Goal: Task Accomplishment & Management: Manage account settings

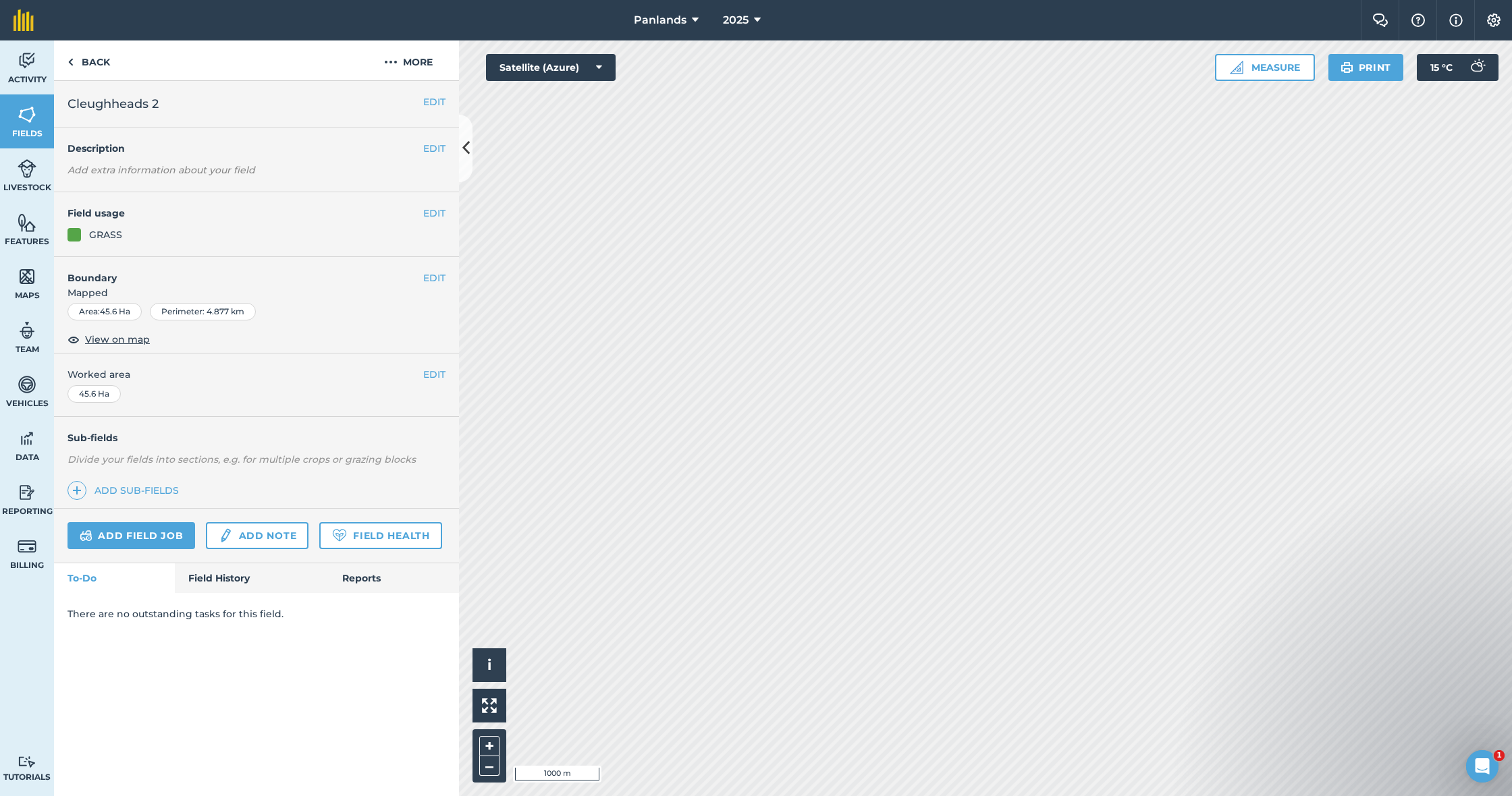
click at [466, 131] on button at bounding box center [466, 149] width 14 height 68
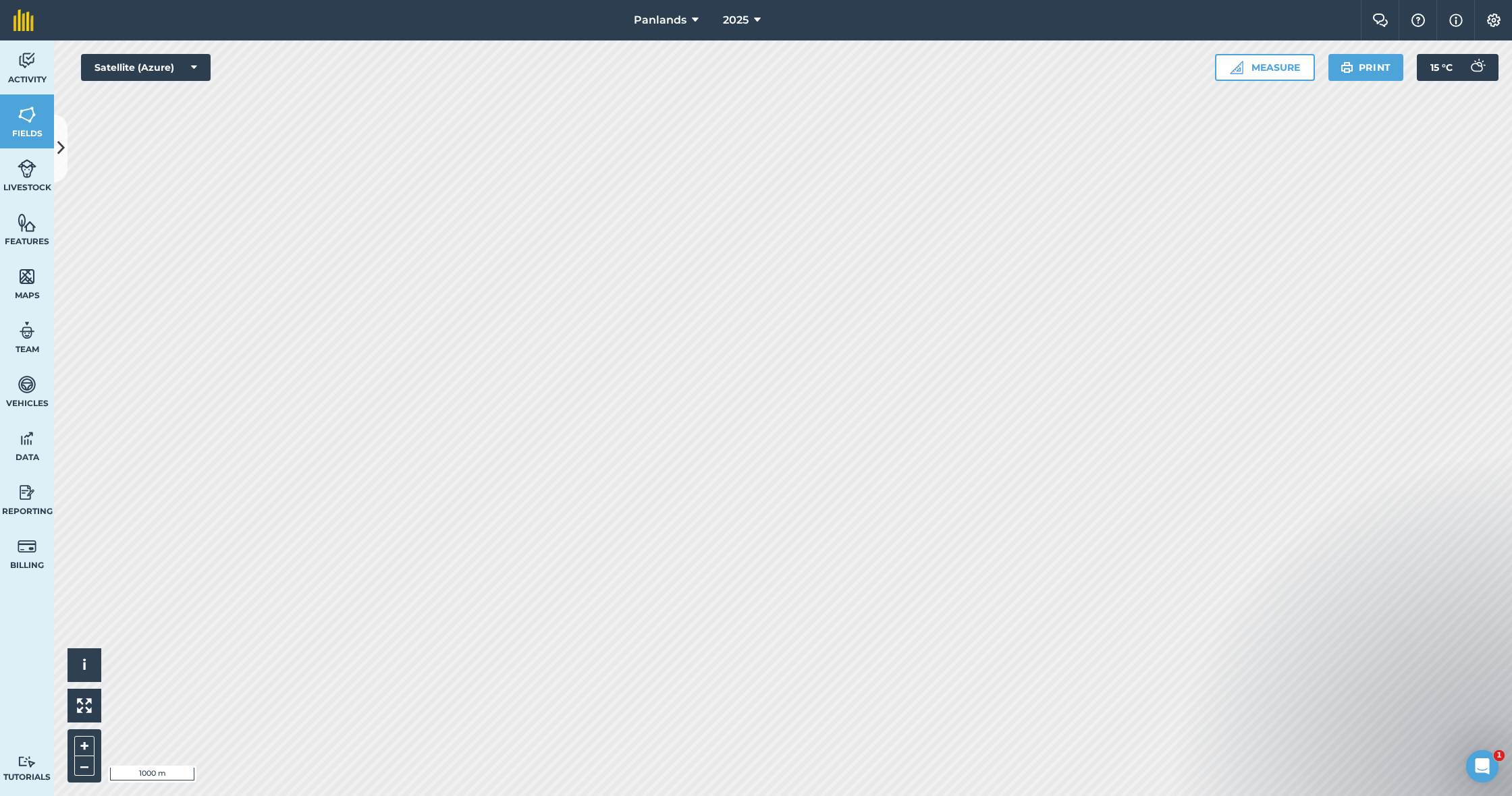
click at [24, 492] on img at bounding box center [27, 493] width 19 height 20
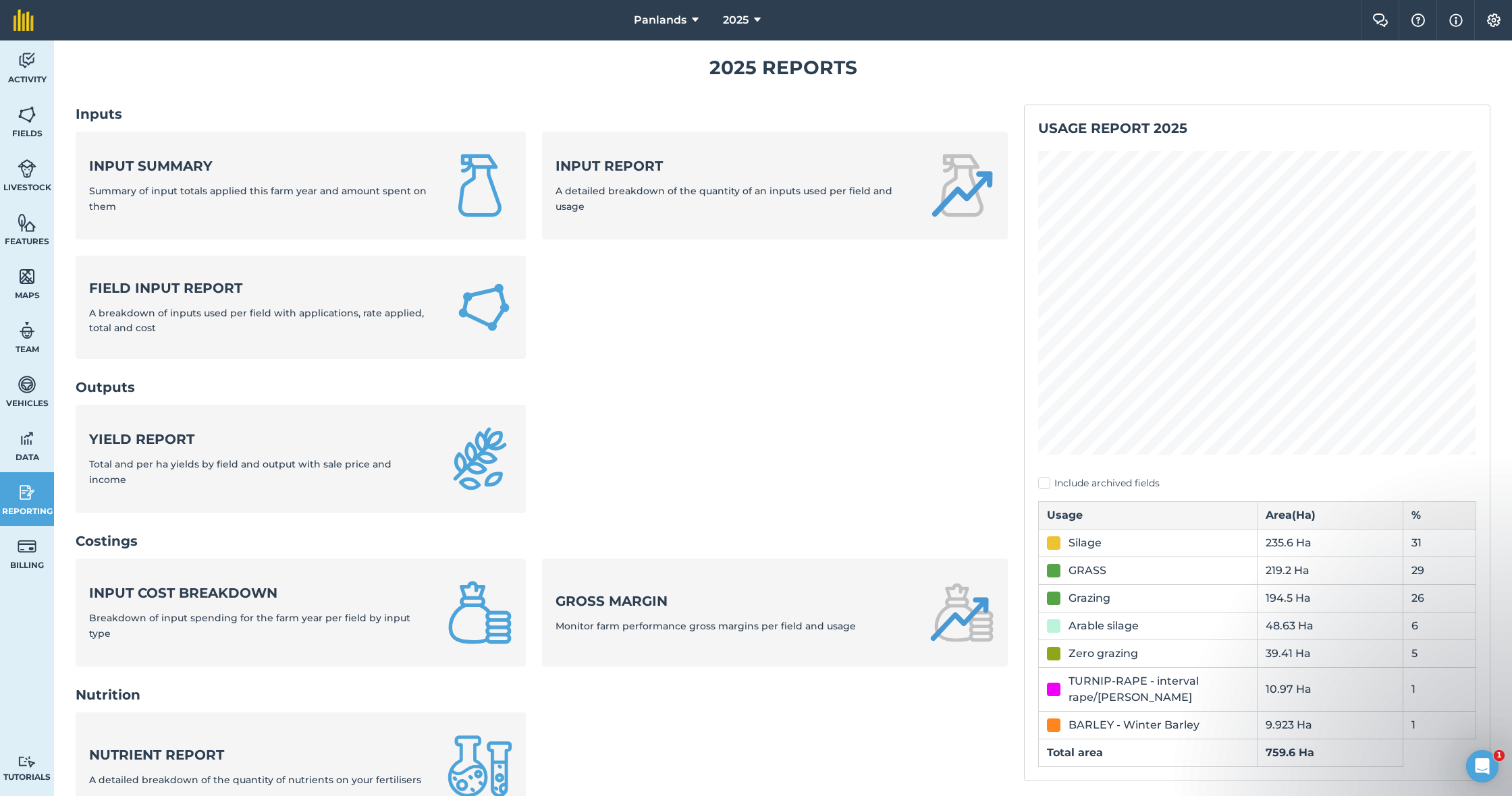
scroll to position [26, 0]
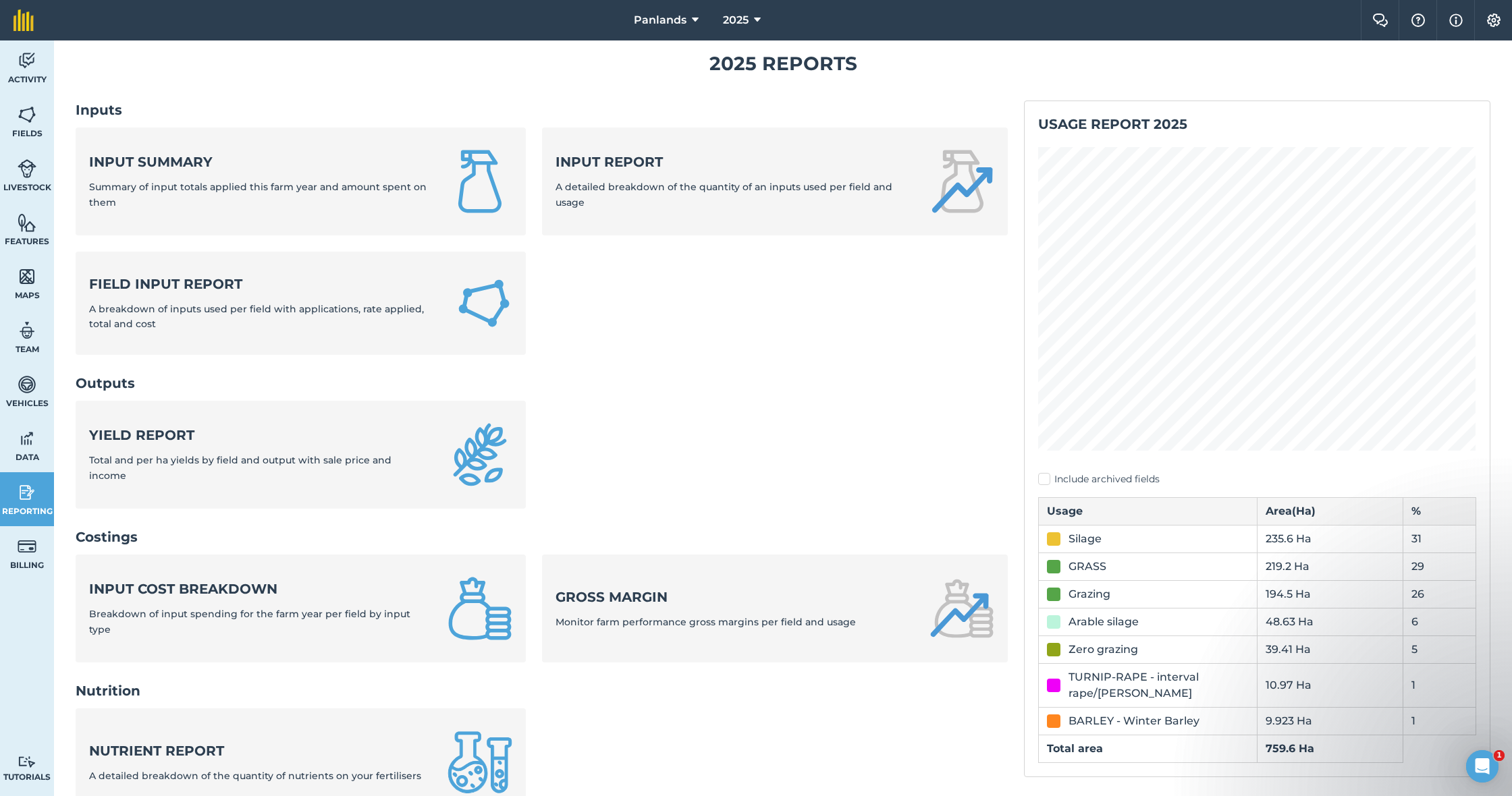
click at [24, 119] on img at bounding box center [27, 115] width 19 height 20
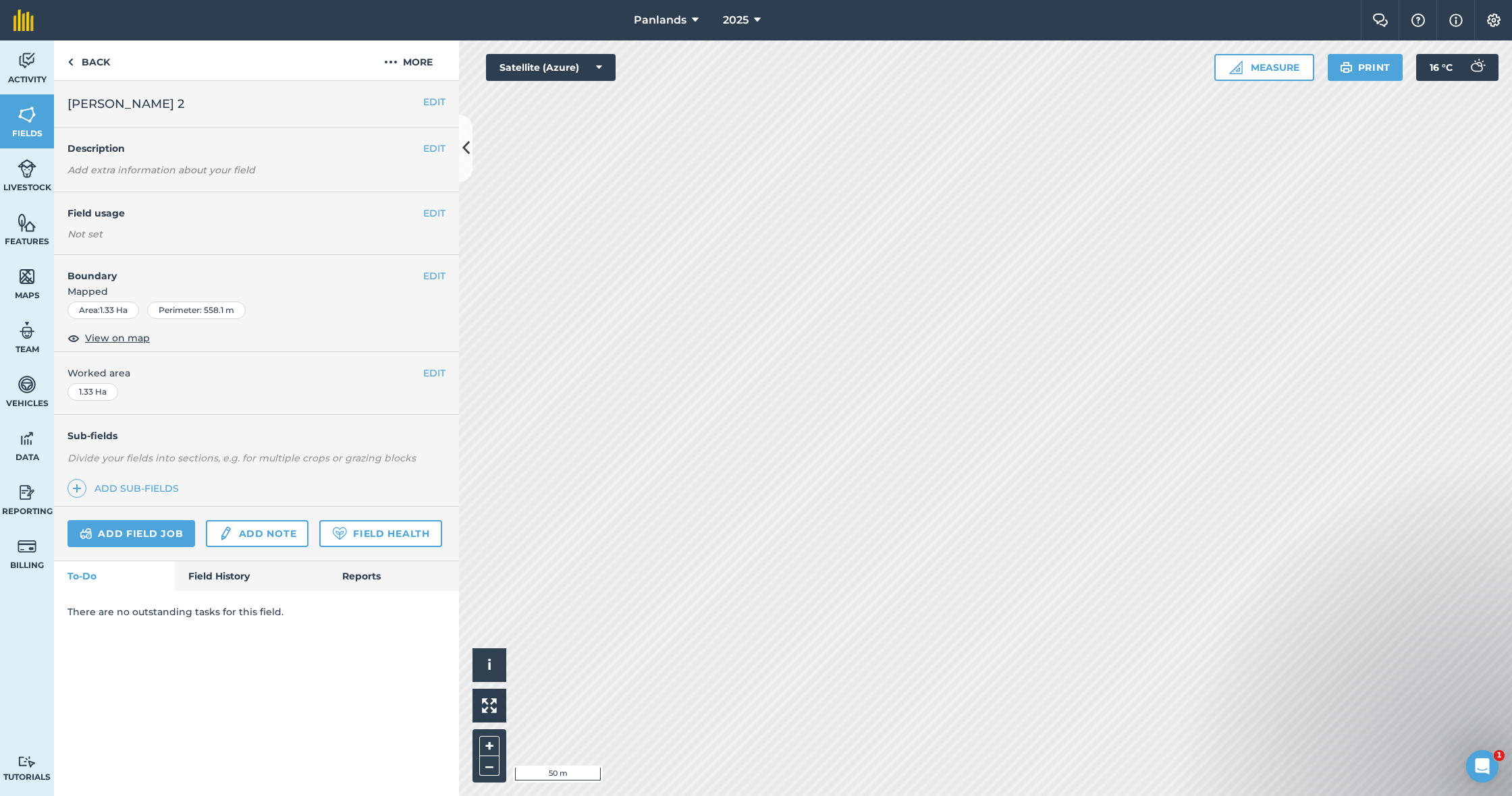
click at [435, 218] on button "EDIT" at bounding box center [434, 214] width 22 height 15
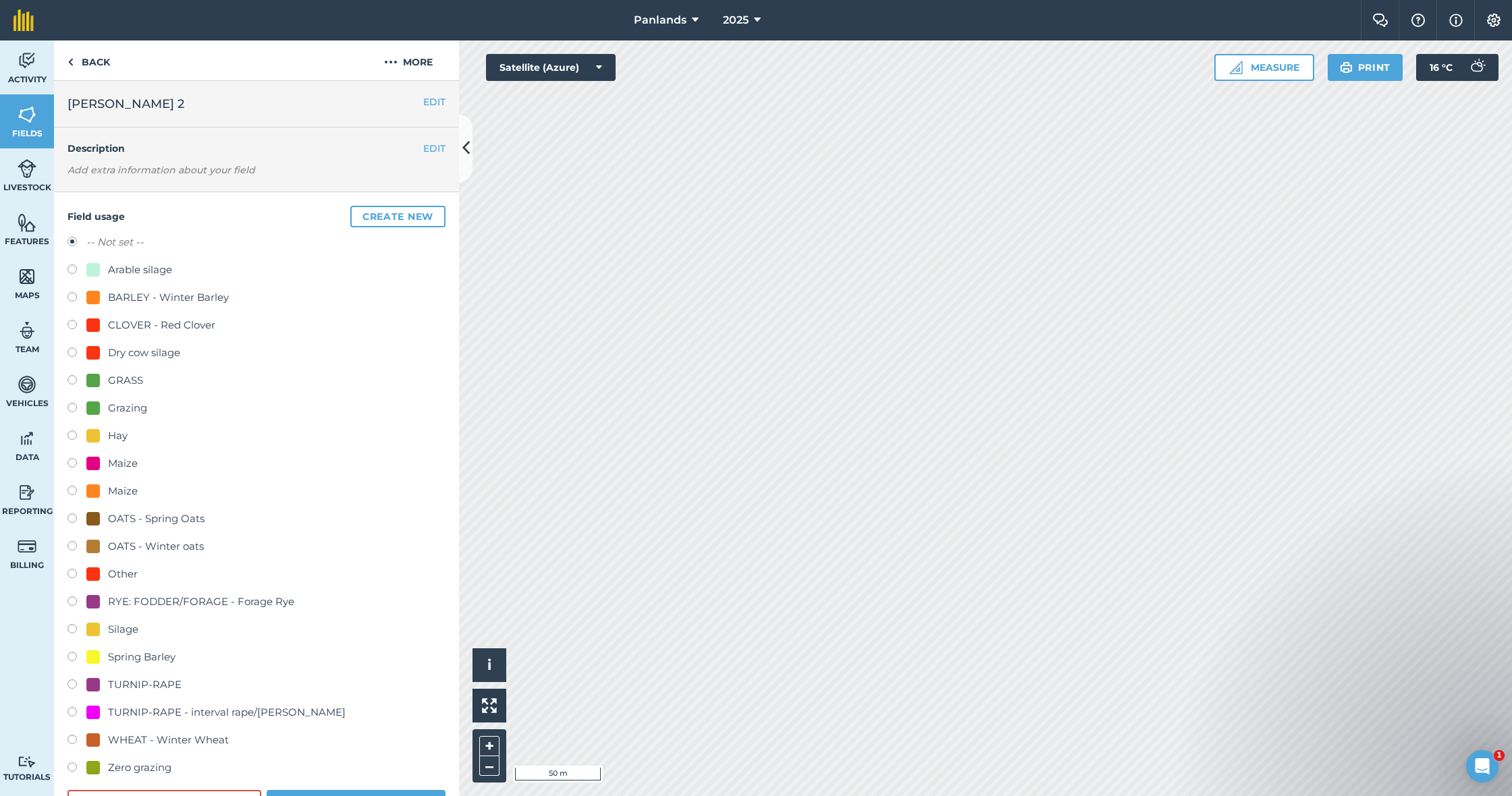
drag, startPoint x: 75, startPoint y: 376, endPoint x: 239, endPoint y: 310, distance: 176.8
click at [75, 376] on label at bounding box center [77, 382] width 19 height 14
radio input "true"
radio input "false"
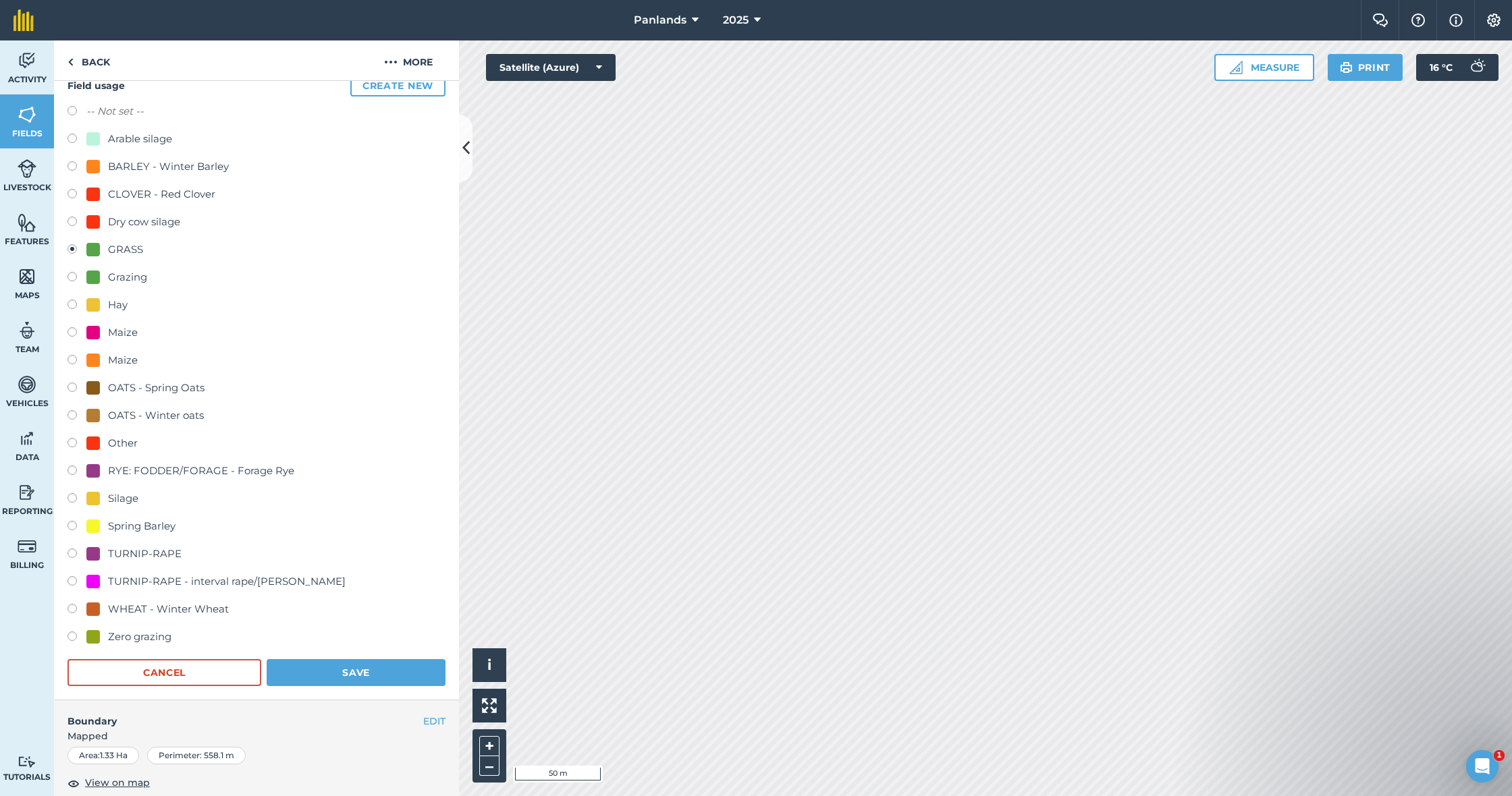
scroll to position [136, 0]
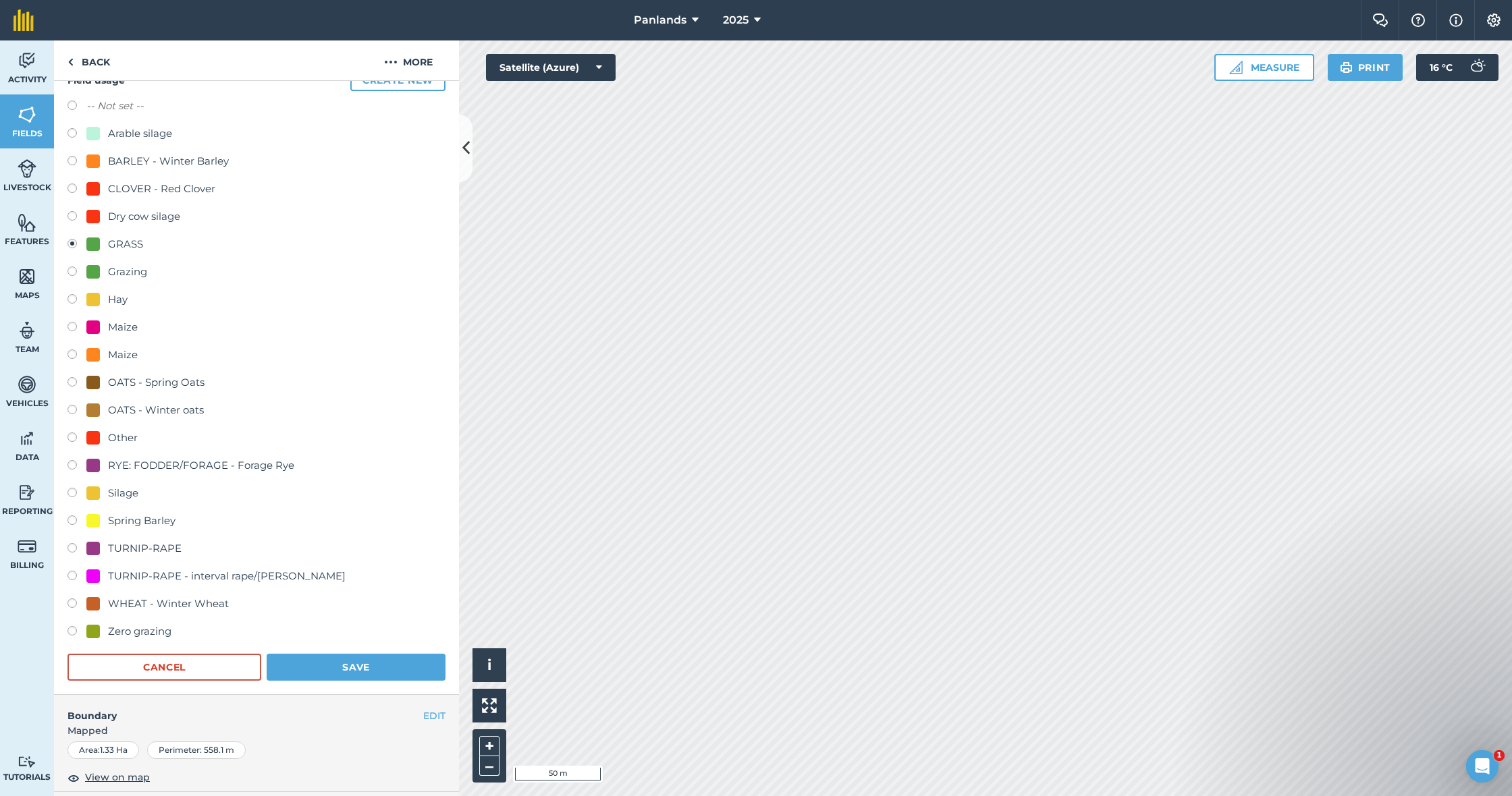
click at [374, 668] on button "Save" at bounding box center [356, 668] width 179 height 27
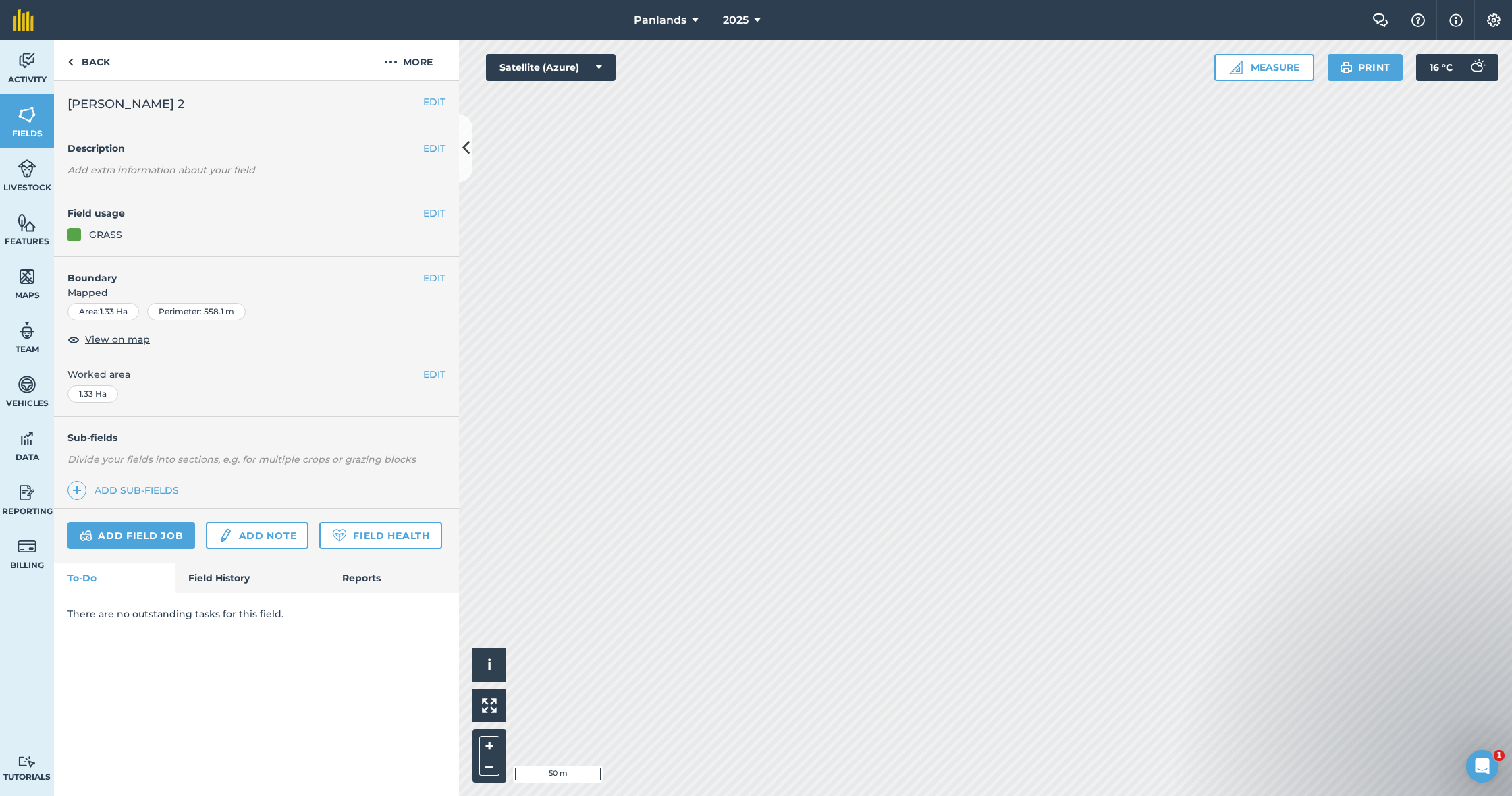
scroll to position [0, 0]
click at [431, 274] on button "EDIT" at bounding box center [434, 278] width 22 height 15
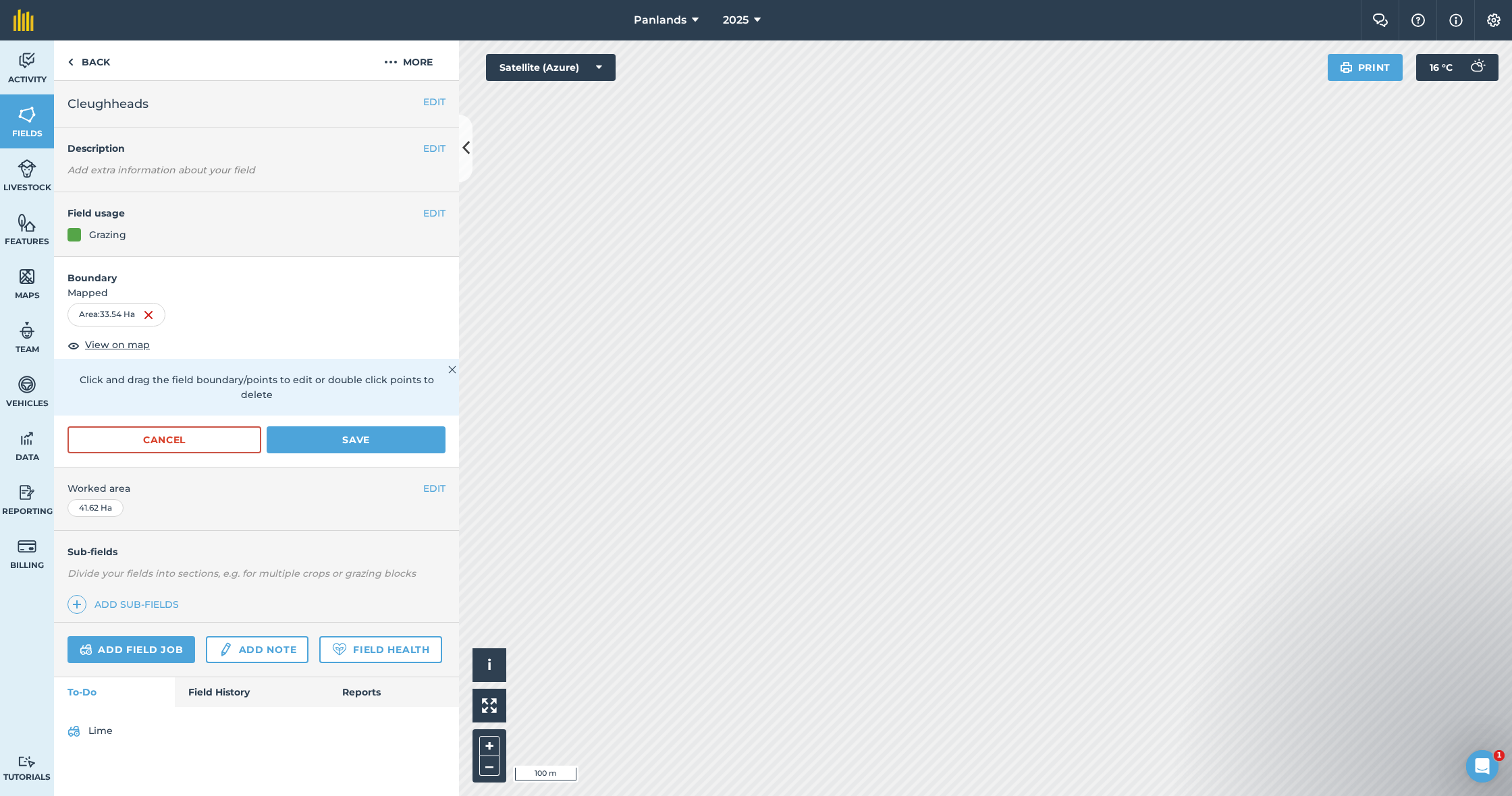
click at [365, 426] on button "Save" at bounding box center [356, 440] width 179 height 27
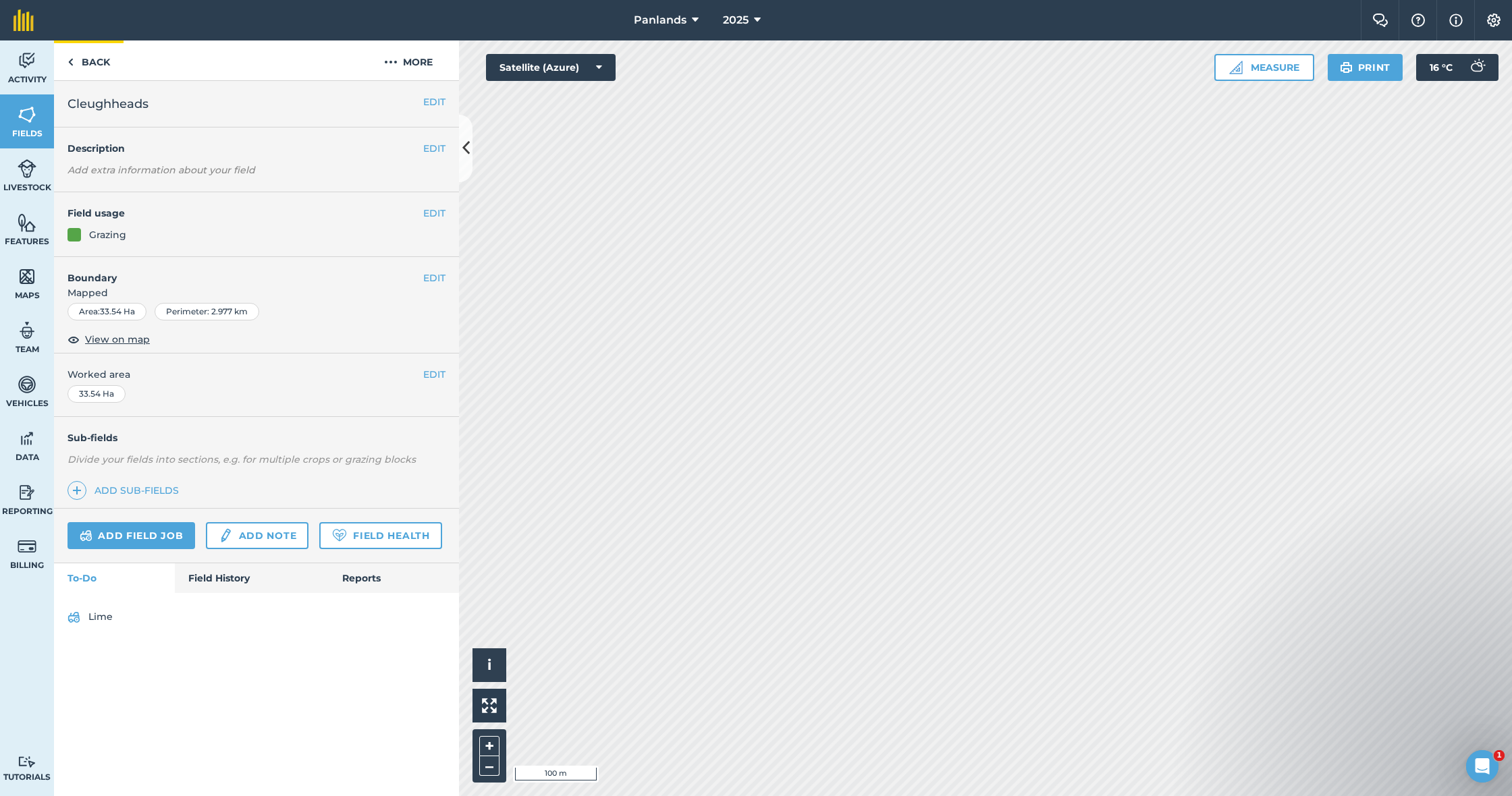
click at [89, 59] on link "Back" at bounding box center [89, 60] width 70 height 40
click at [95, 63] on link "Back" at bounding box center [89, 60] width 70 height 40
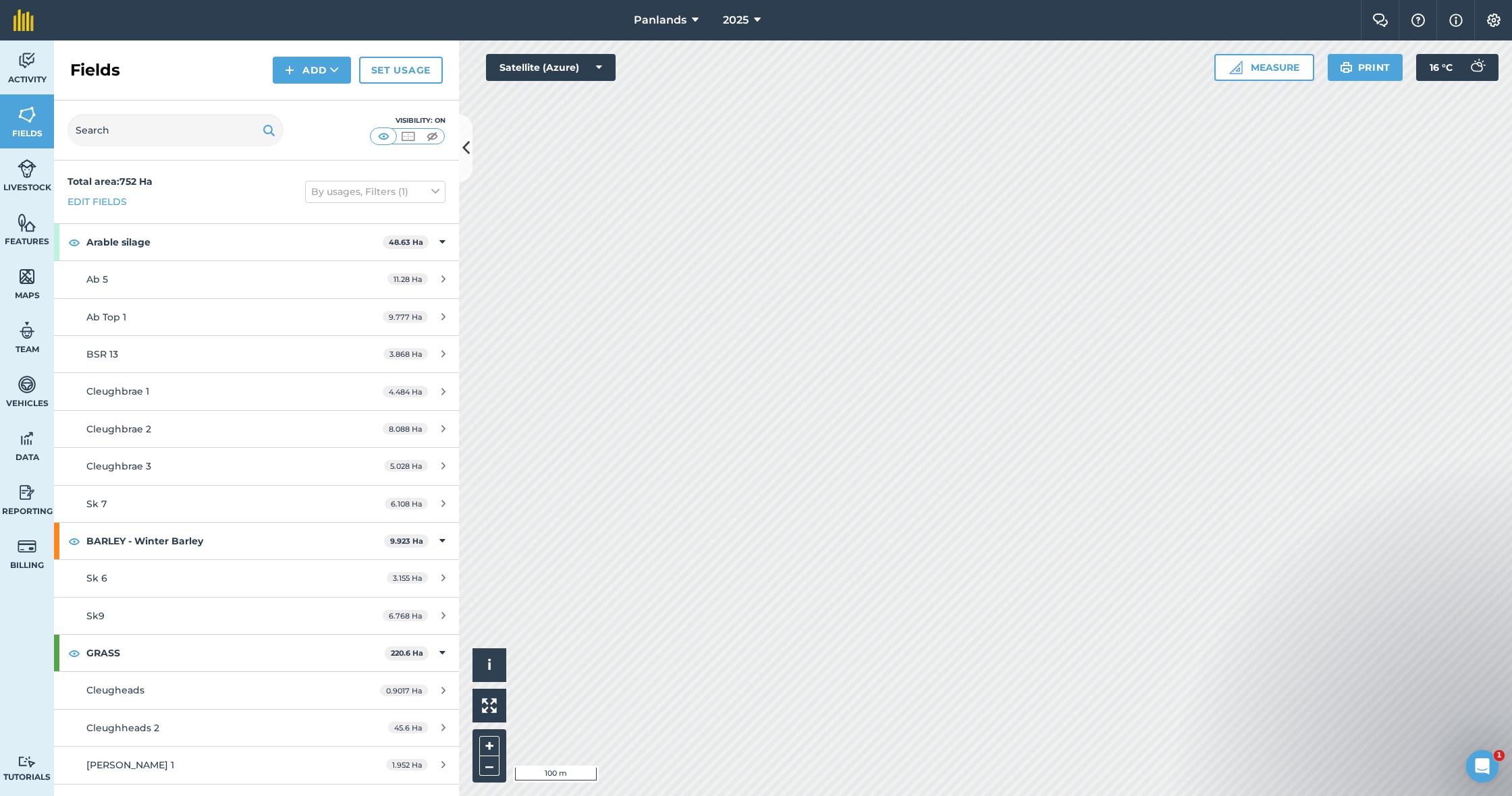
click at [306, 69] on button "Add" at bounding box center [312, 70] width 78 height 27
click at [318, 99] on link "Draw" at bounding box center [312, 101] width 74 height 30
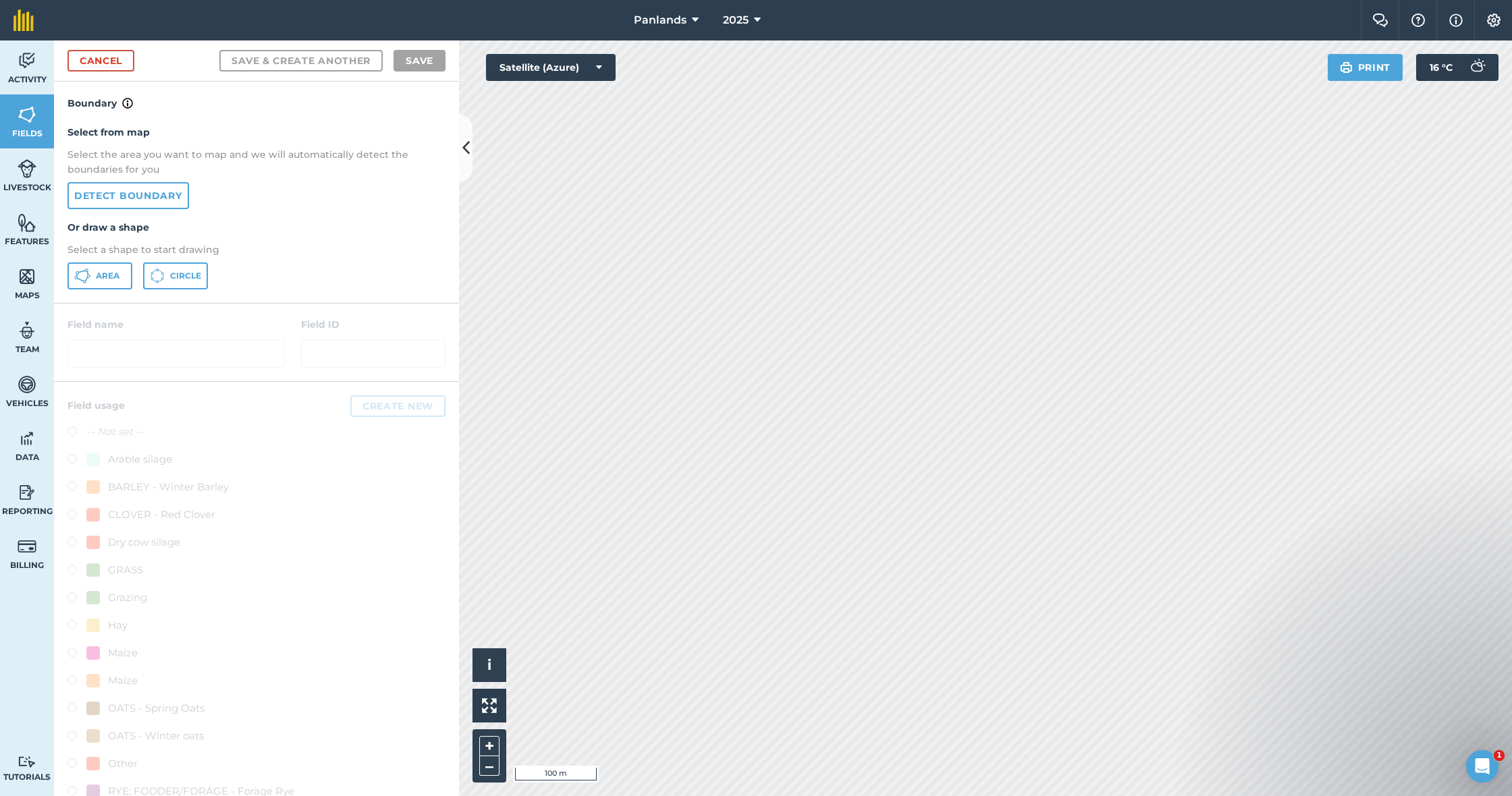
drag, startPoint x: 98, startPoint y: 278, endPoint x: 107, endPoint y: 274, distance: 9.8
click at [99, 278] on span "Area" at bounding box center [107, 276] width 24 height 11
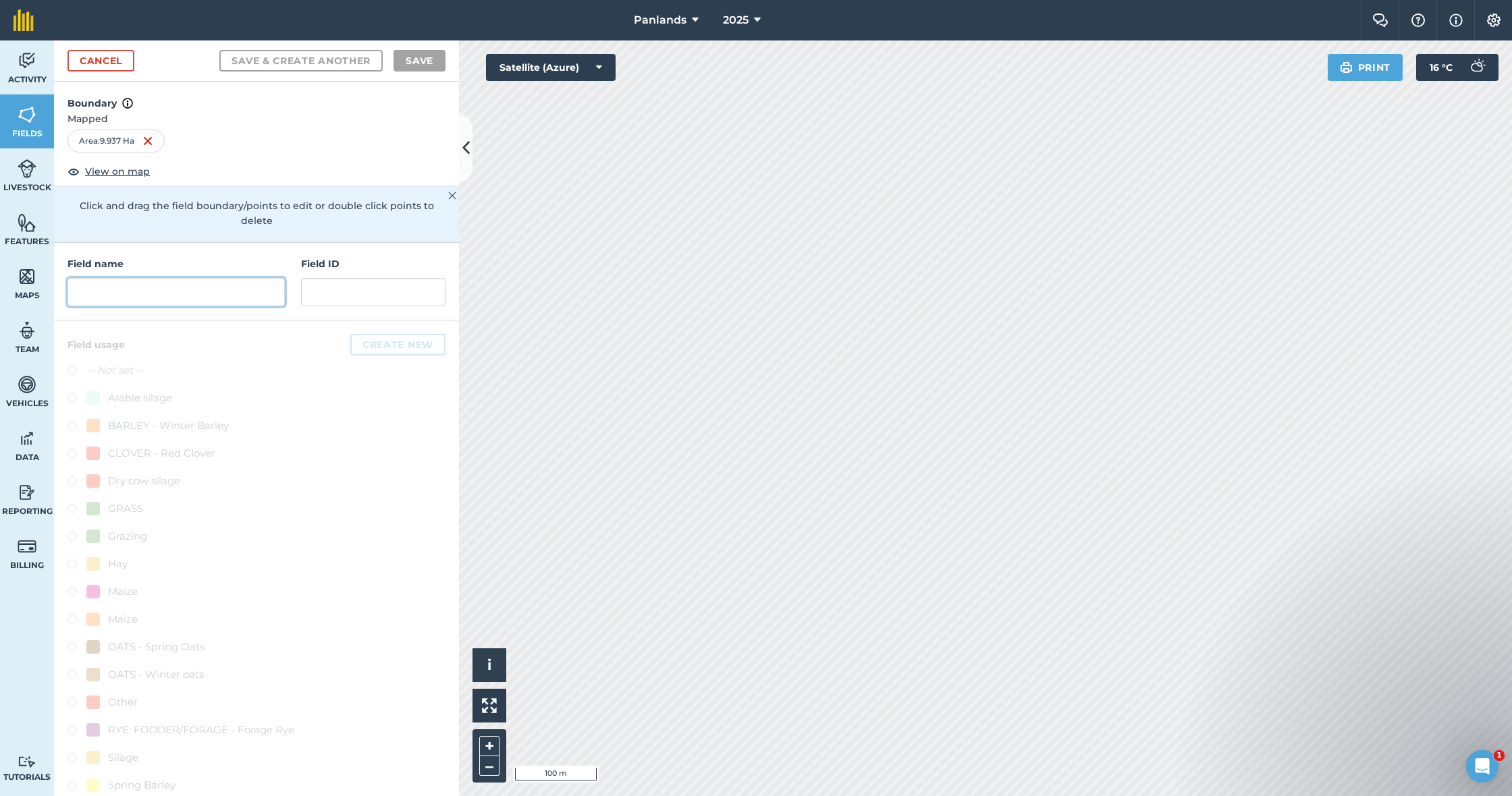
click at [178, 278] on input "text" at bounding box center [176, 292] width 218 height 28
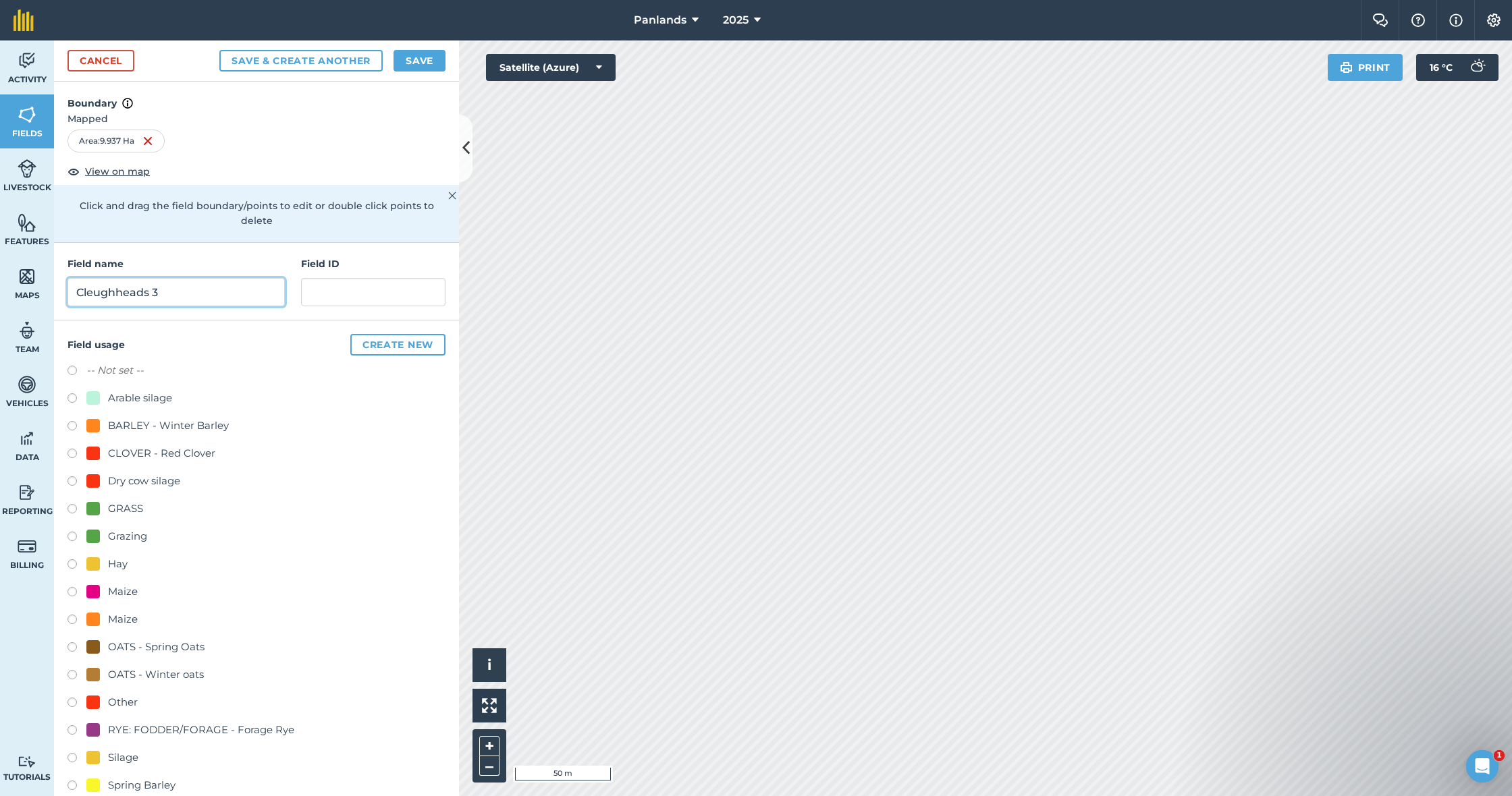
type input "Cleughheads 3"
click at [420, 59] on button "Save" at bounding box center [419, 61] width 52 height 22
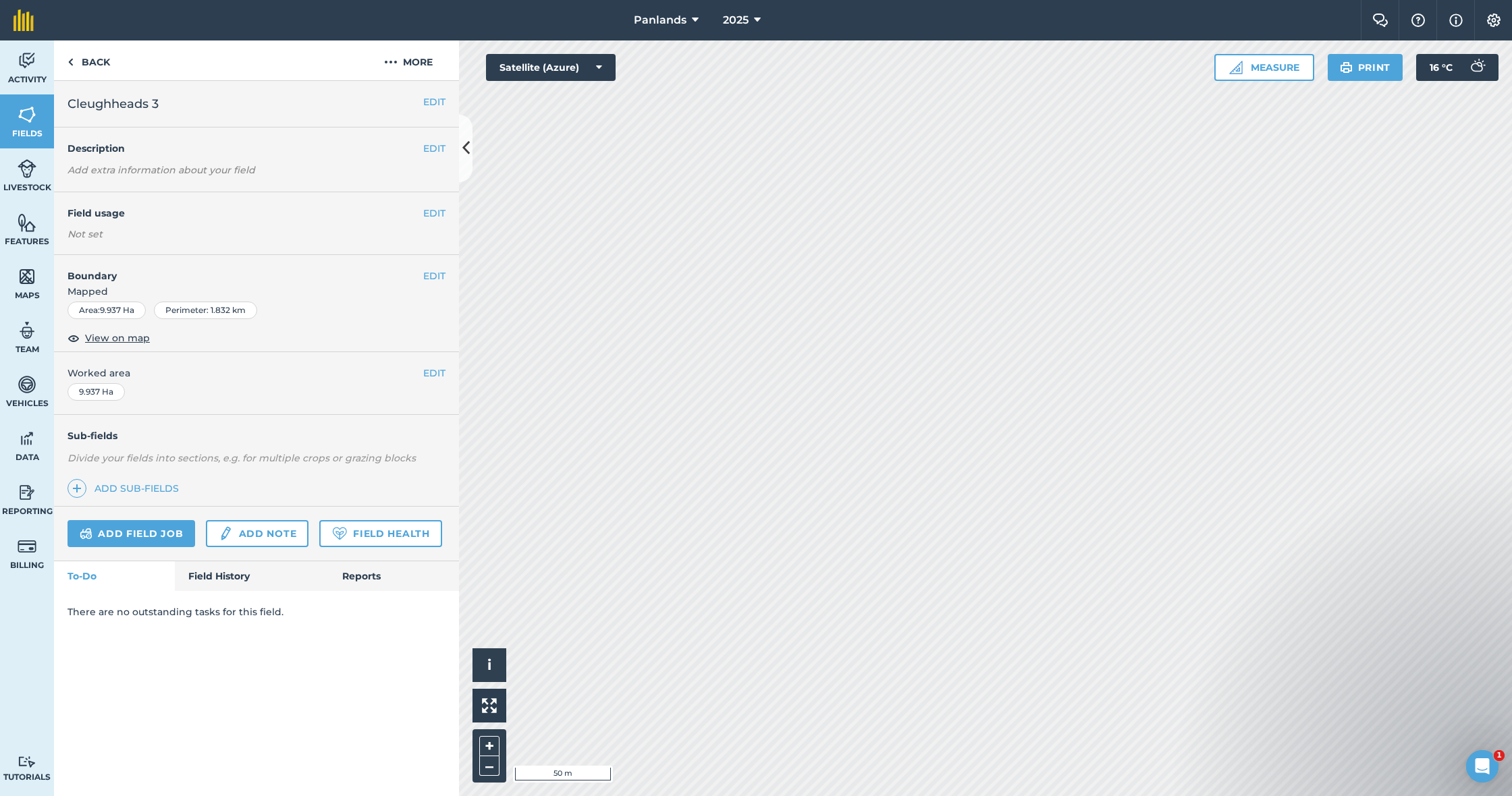
click at [436, 212] on button "EDIT" at bounding box center [434, 214] width 22 height 15
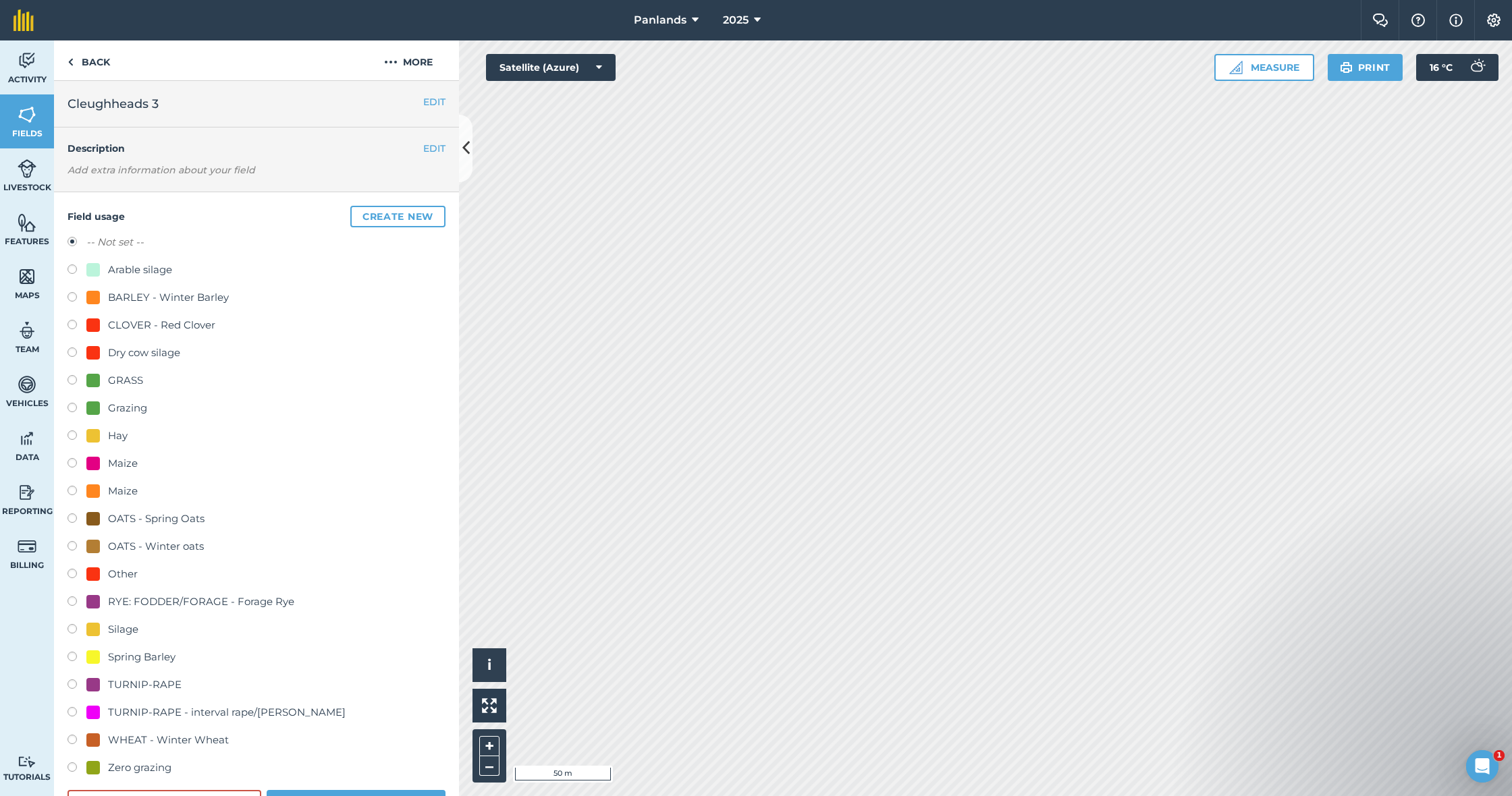
drag, startPoint x: 74, startPoint y: 378, endPoint x: 83, endPoint y: 373, distance: 10.3
click at [74, 378] on label at bounding box center [77, 382] width 19 height 14
radio input "true"
radio input "false"
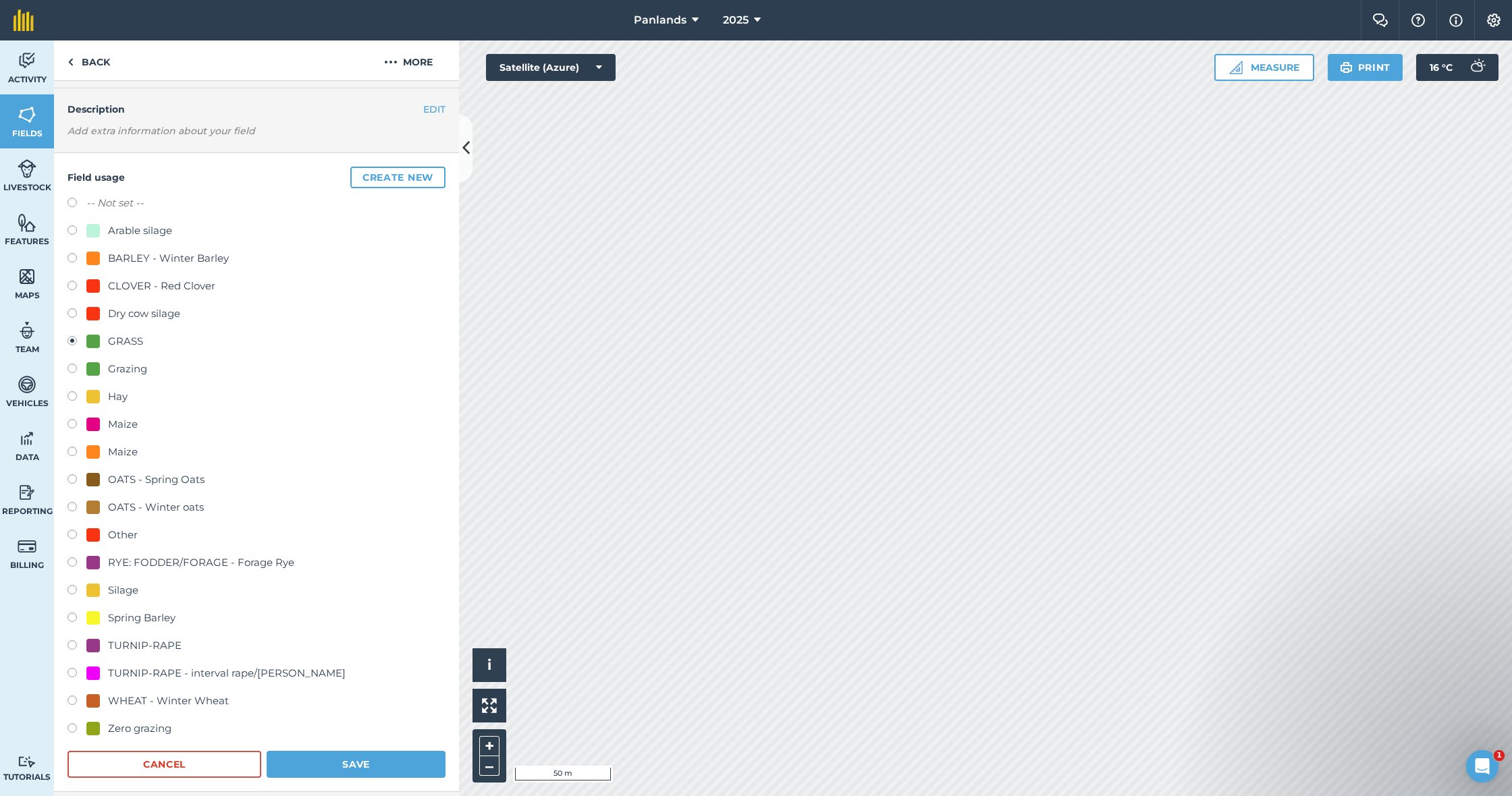
scroll to position [48, 0]
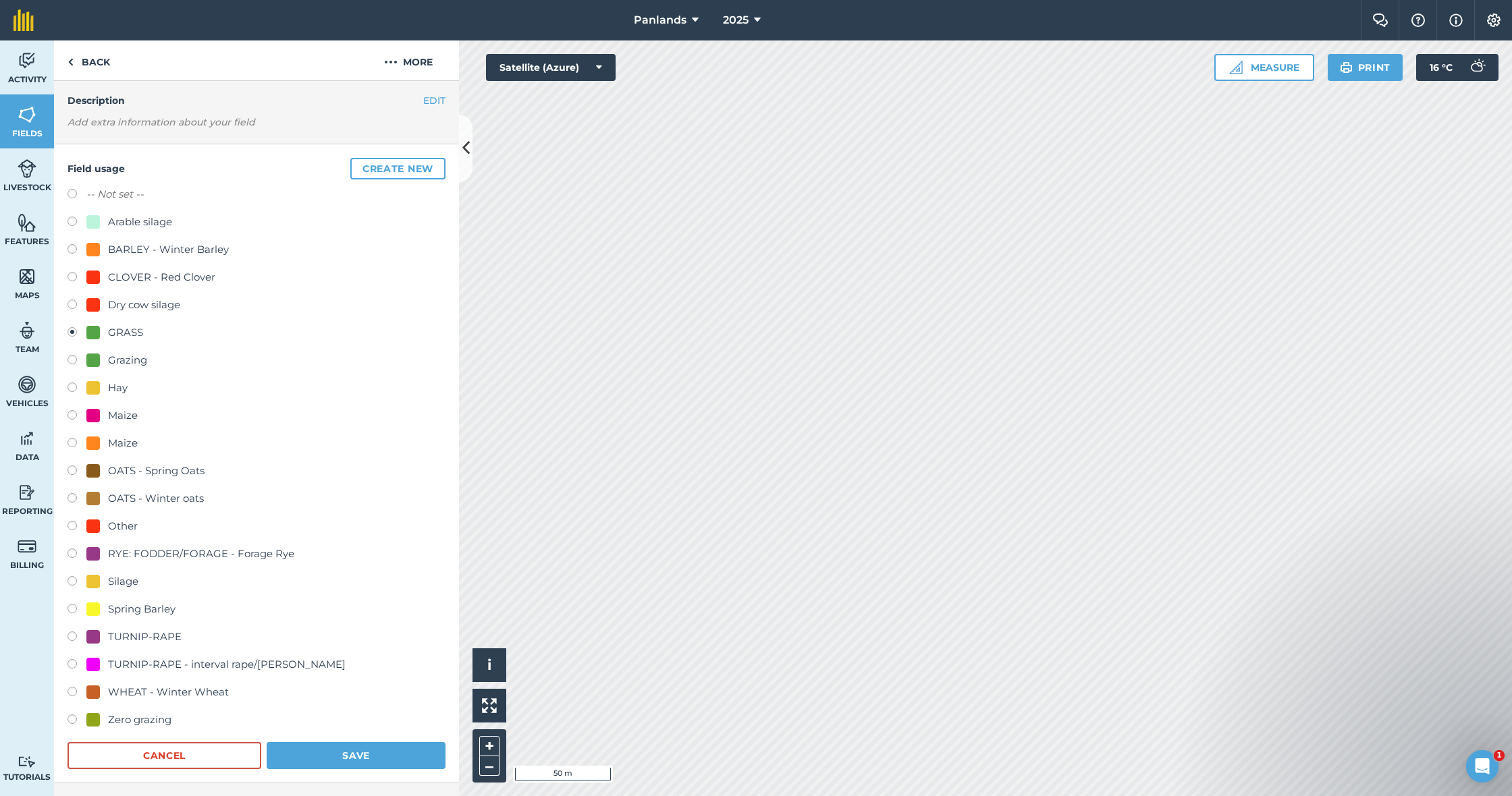
drag, startPoint x: 383, startPoint y: 760, endPoint x: 397, endPoint y: 703, distance: 58.7
click at [383, 716] on button "Save" at bounding box center [356, 755] width 179 height 27
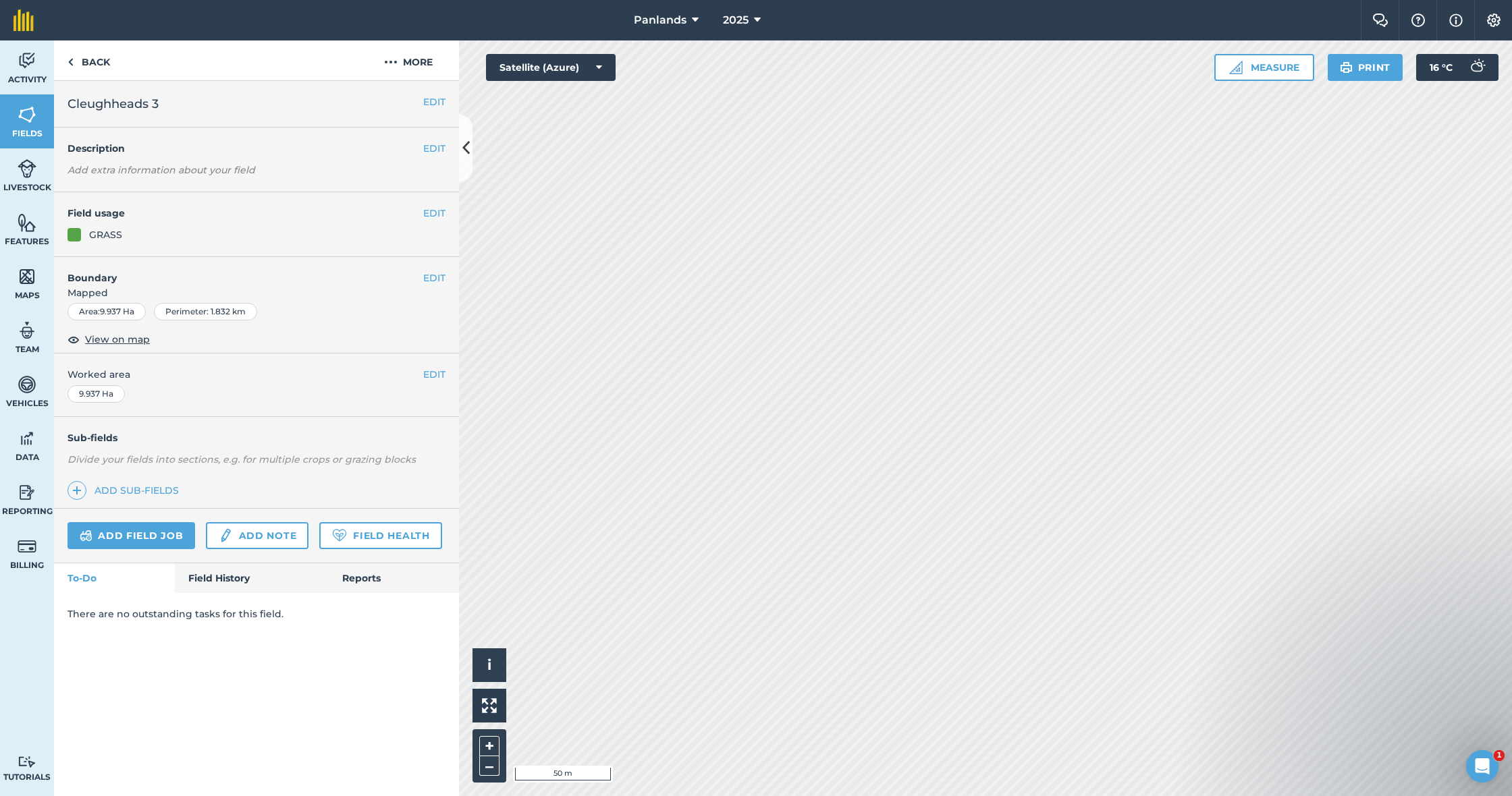
scroll to position [0, 0]
click at [439, 270] on button "EDIT" at bounding box center [434, 278] width 22 height 15
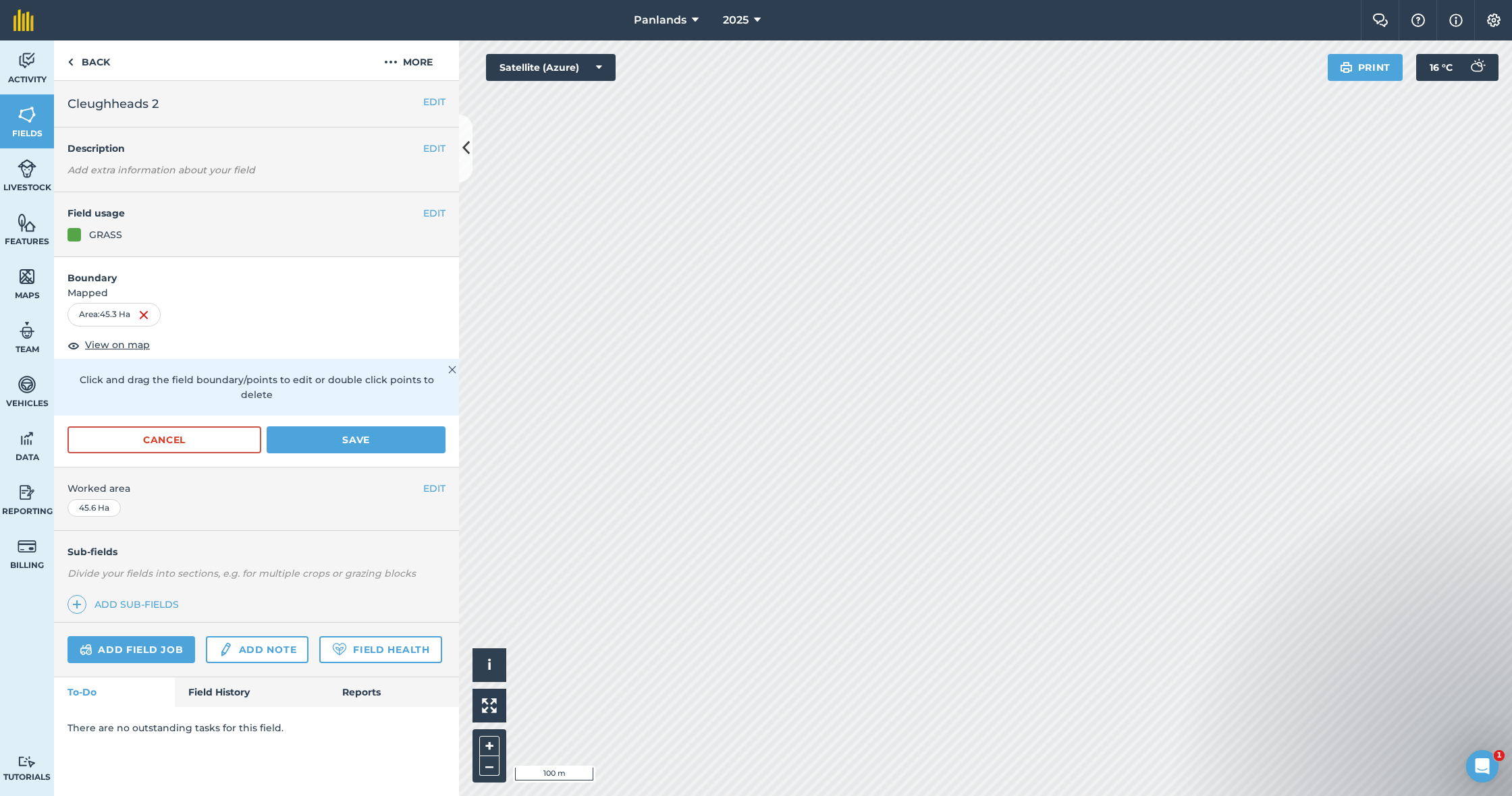
click at [376, 426] on button "Save" at bounding box center [356, 440] width 179 height 27
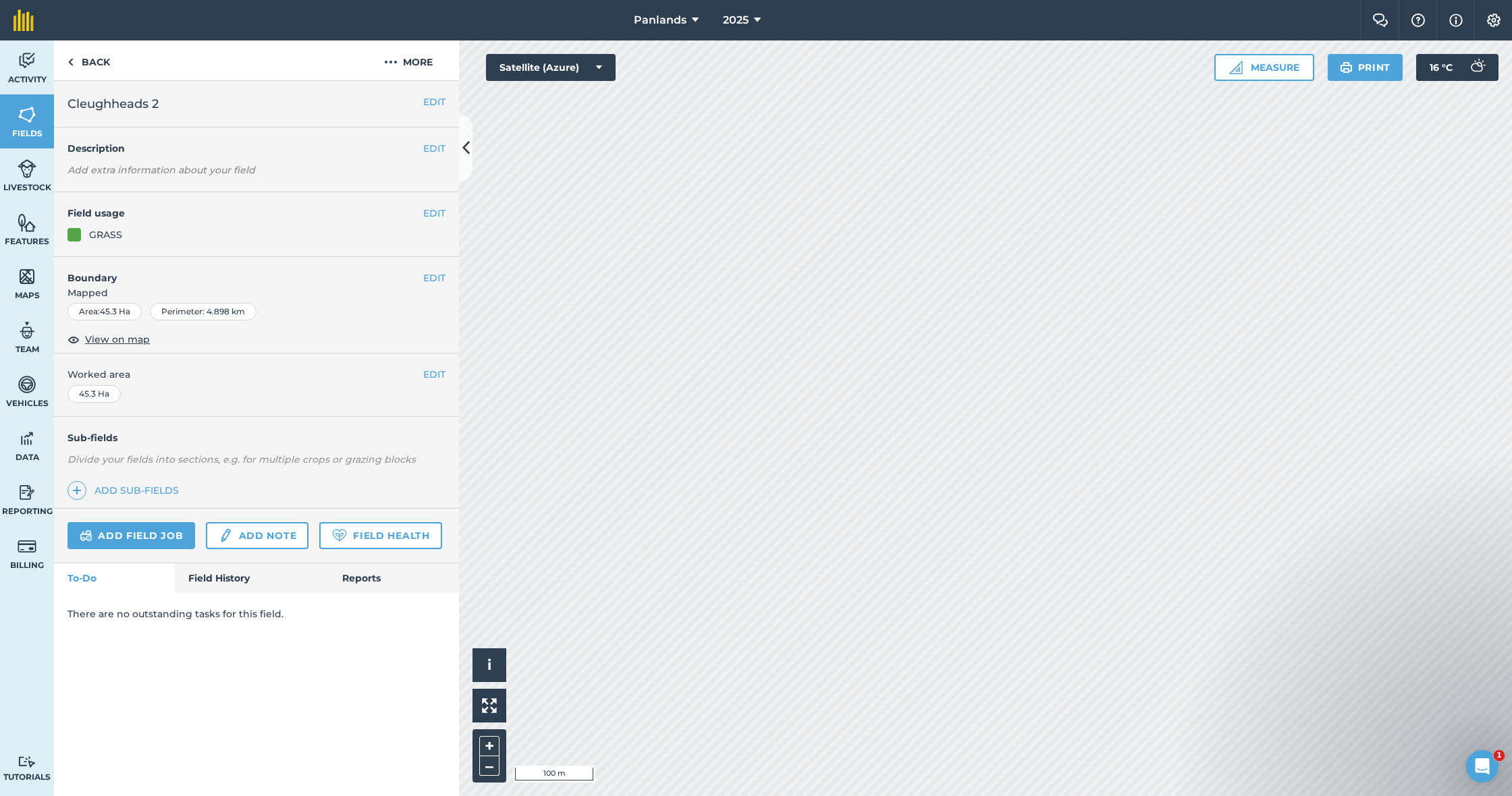
click at [434, 279] on button "EDIT" at bounding box center [434, 278] width 22 height 15
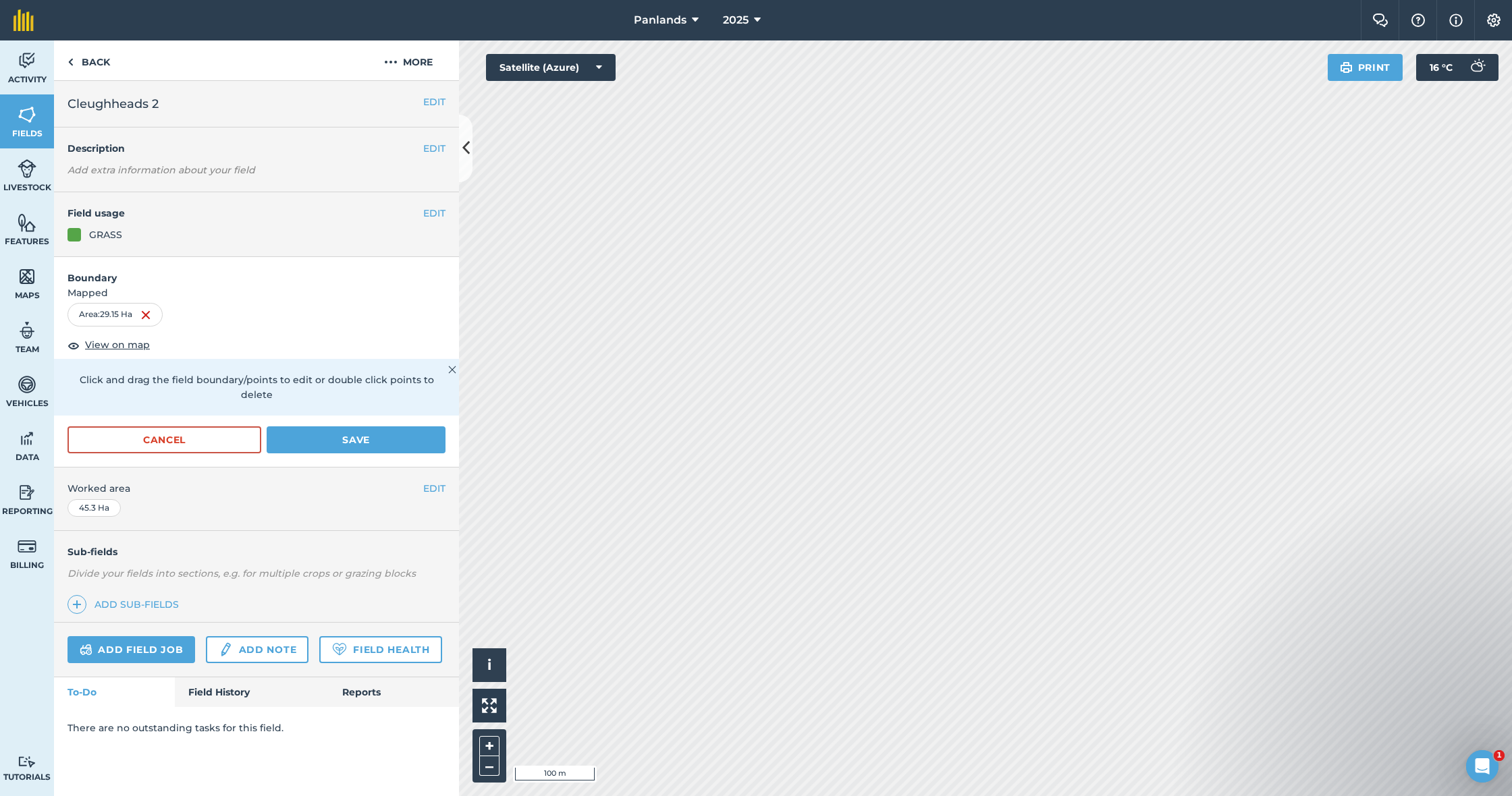
click at [353, 426] on button "Save" at bounding box center [356, 440] width 179 height 27
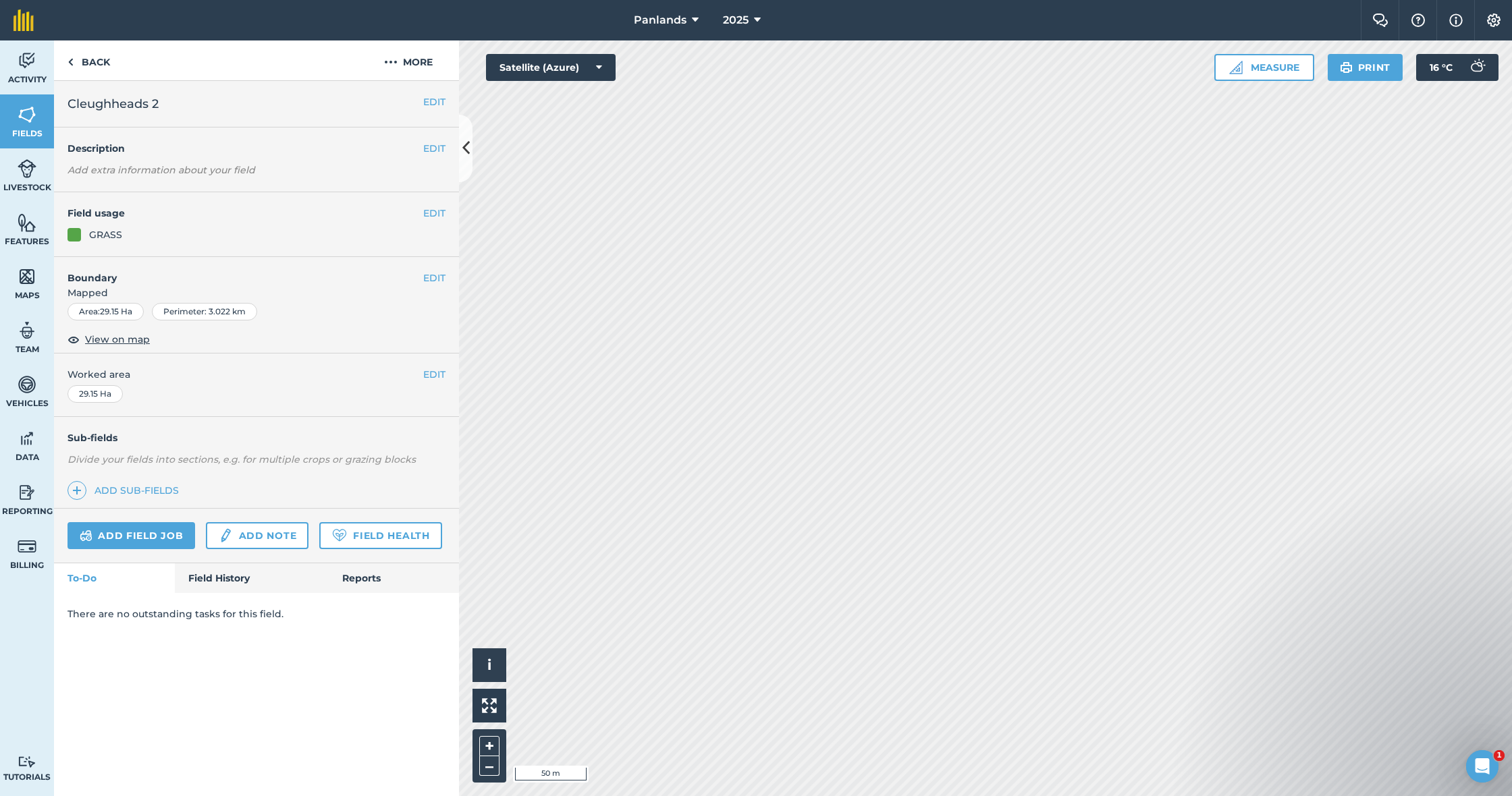
click at [432, 273] on button "EDIT" at bounding box center [434, 278] width 22 height 15
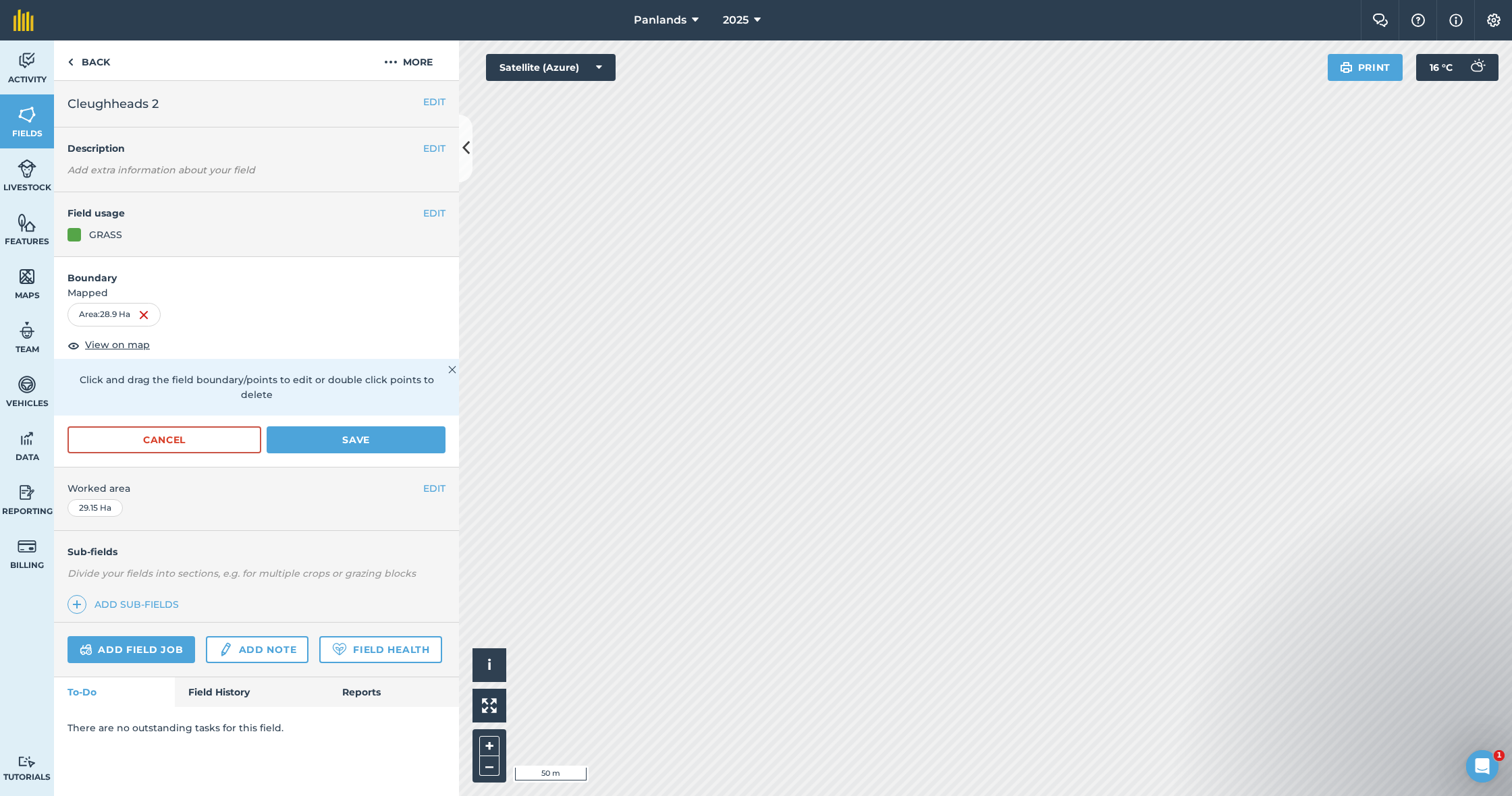
click at [396, 426] on button "Save" at bounding box center [356, 440] width 179 height 27
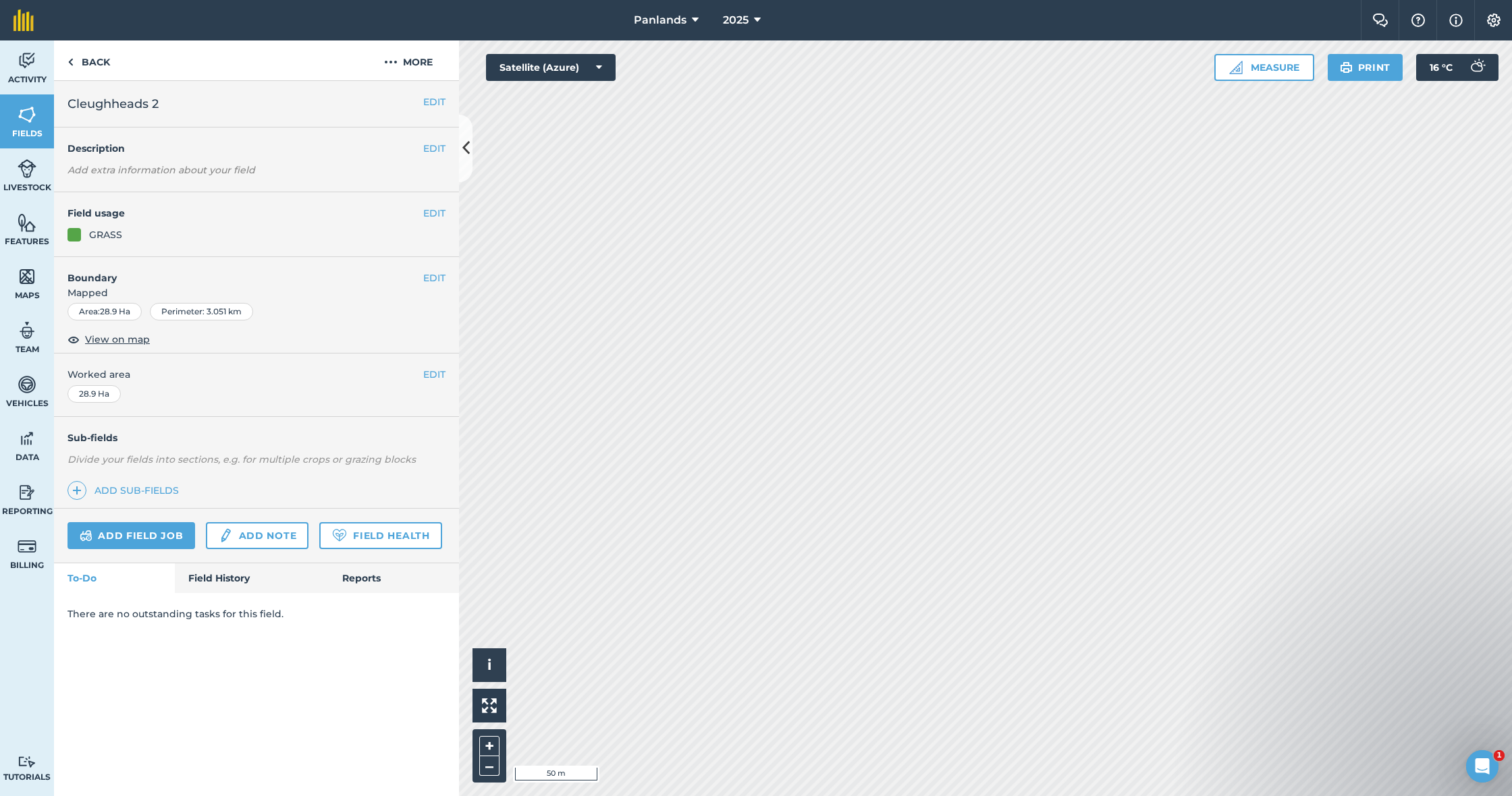
click at [441, 274] on button "EDIT" at bounding box center [434, 278] width 22 height 15
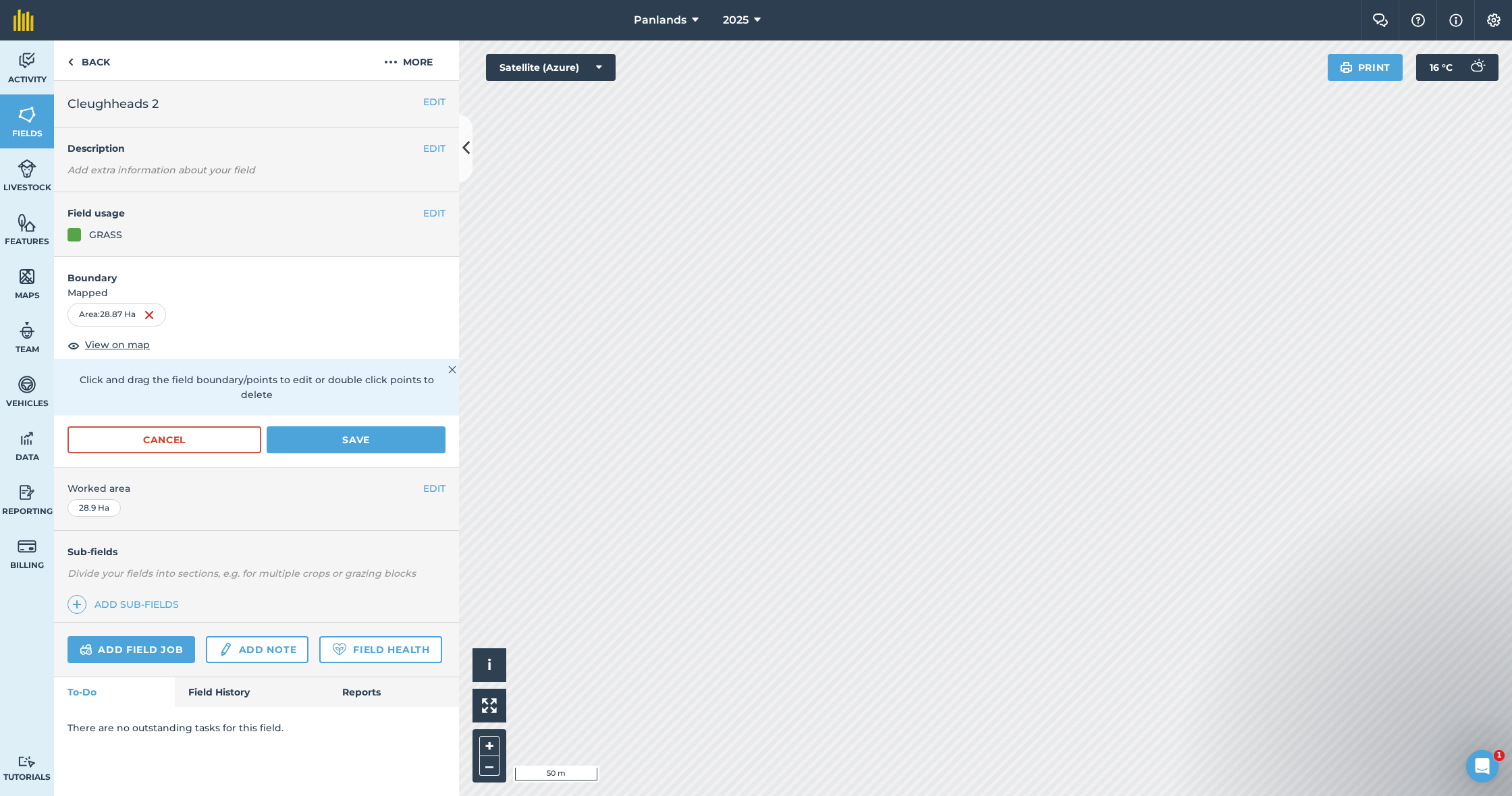
click at [385, 426] on button "Save" at bounding box center [356, 440] width 179 height 27
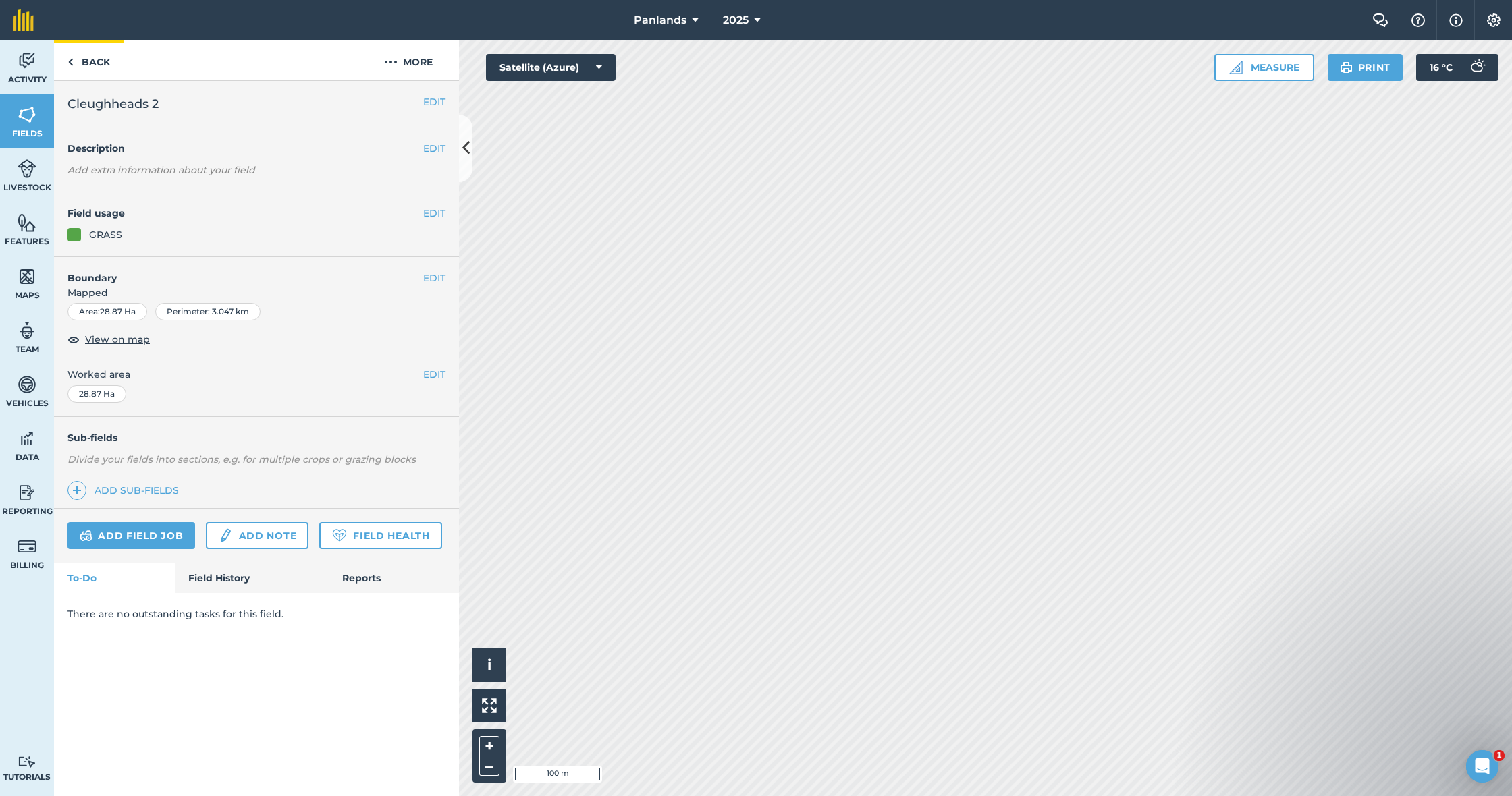
click at [91, 60] on link "Back" at bounding box center [89, 60] width 70 height 40
click at [432, 100] on button "EDIT" at bounding box center [434, 102] width 22 height 15
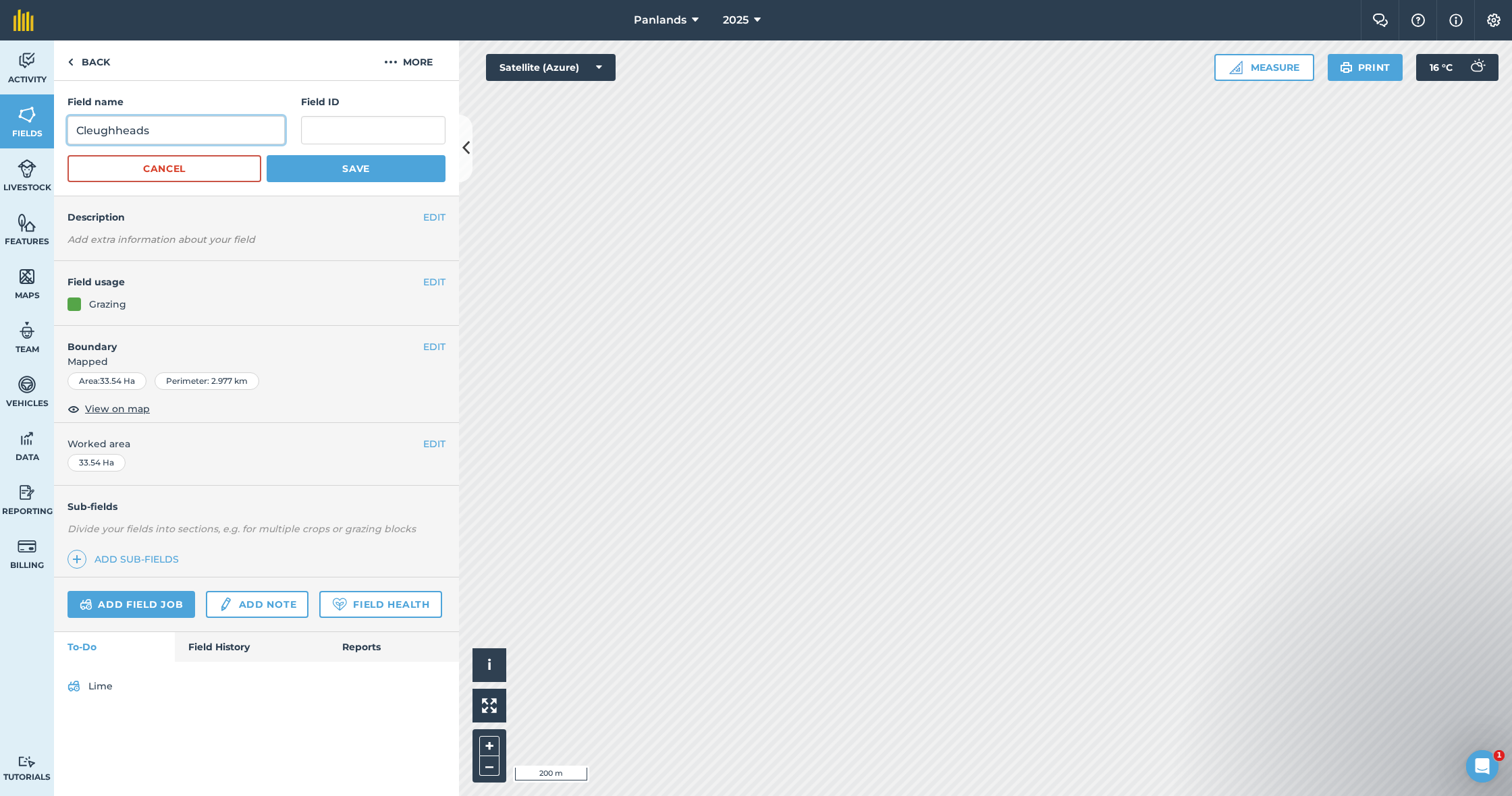
click at [192, 128] on input "Cleughheads" at bounding box center [176, 130] width 218 height 28
type input "Cleughheads 1"
drag, startPoint x: 299, startPoint y: 158, endPoint x: 362, endPoint y: 151, distance: 63.4
click at [299, 158] on button "Save" at bounding box center [356, 169] width 179 height 27
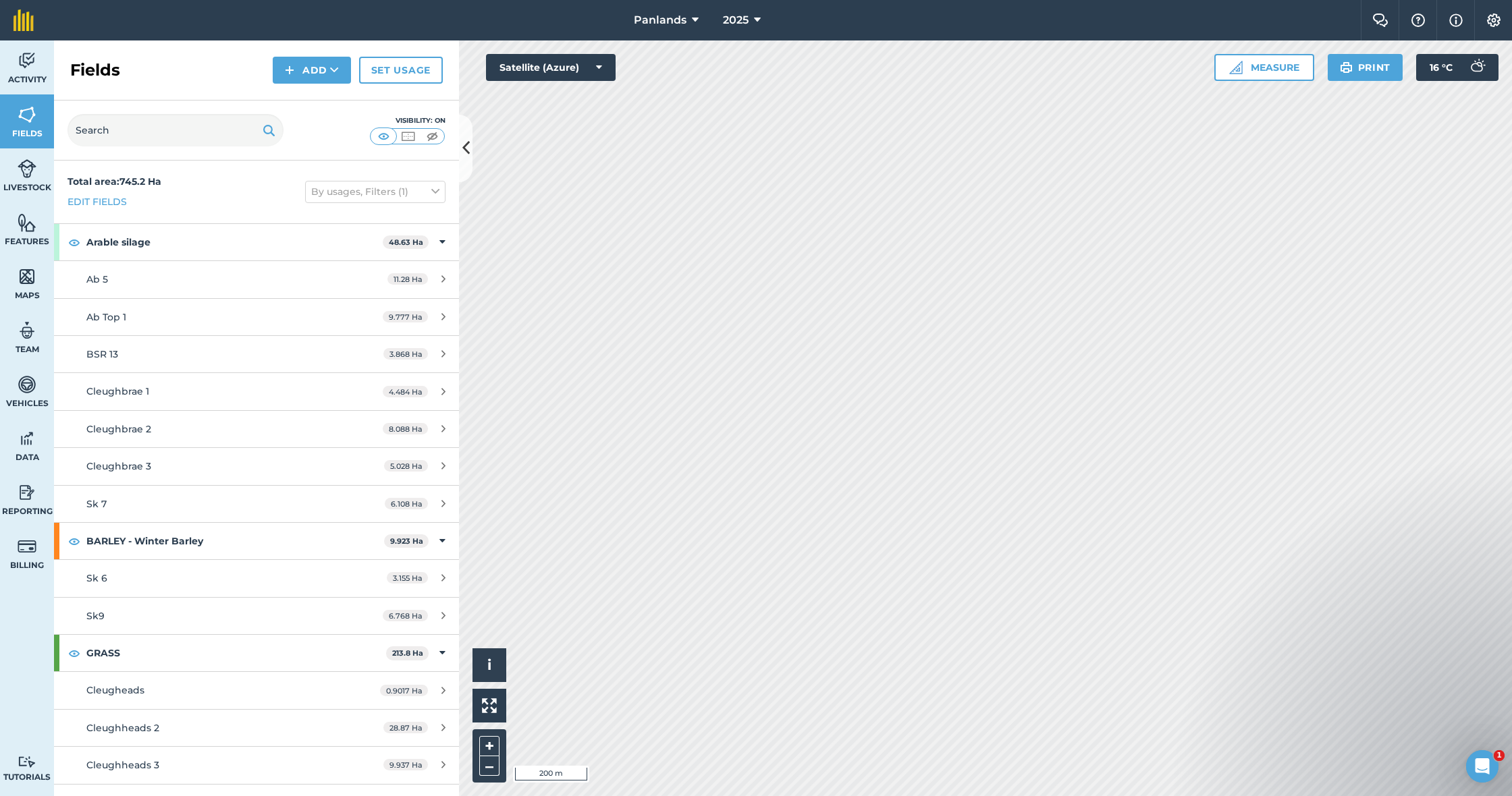
click at [315, 71] on button "Add" at bounding box center [312, 70] width 78 height 27
click at [304, 98] on link "Draw" at bounding box center [312, 101] width 74 height 30
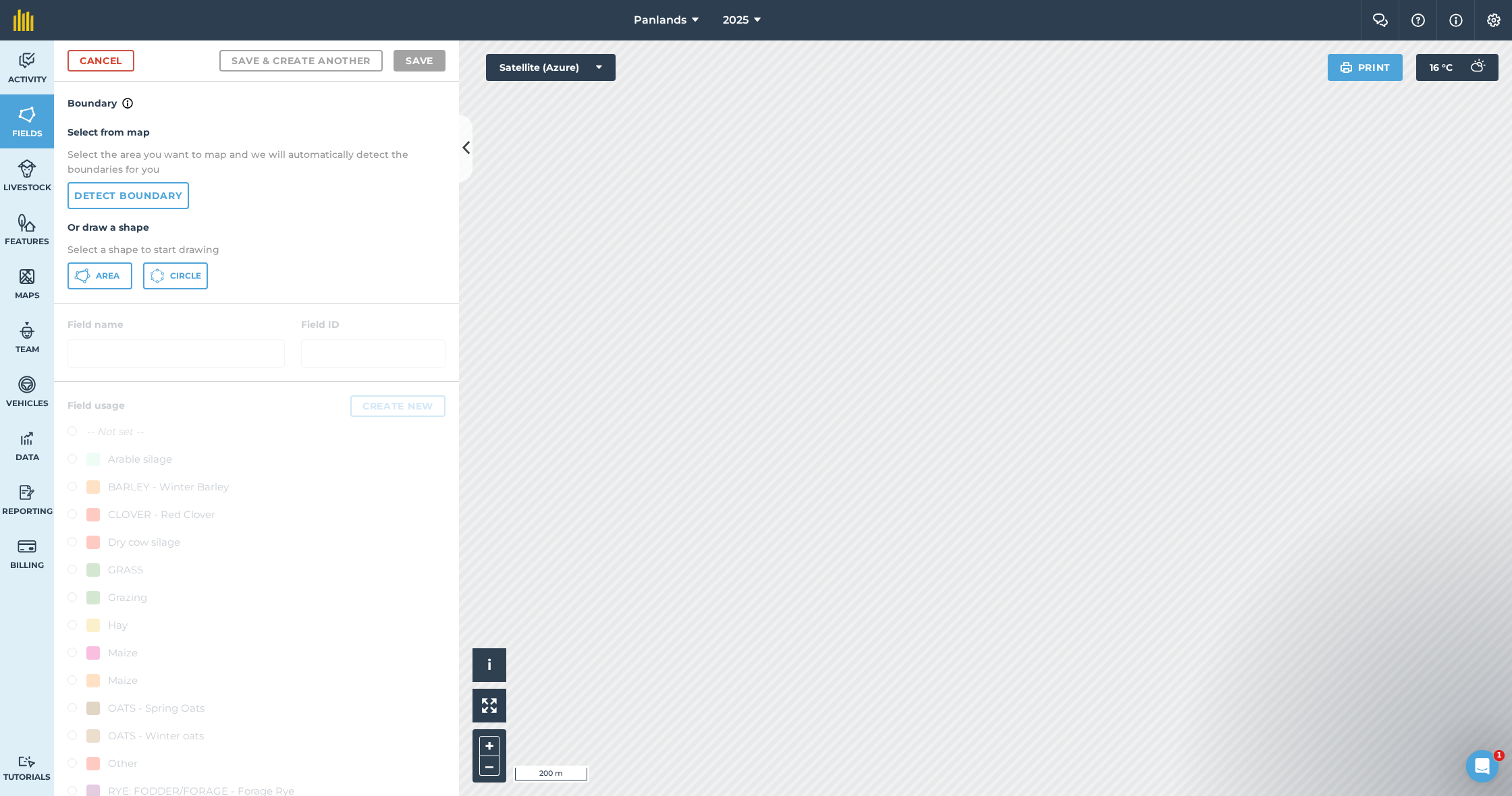
click at [108, 276] on span "Area" at bounding box center [107, 276] width 24 height 11
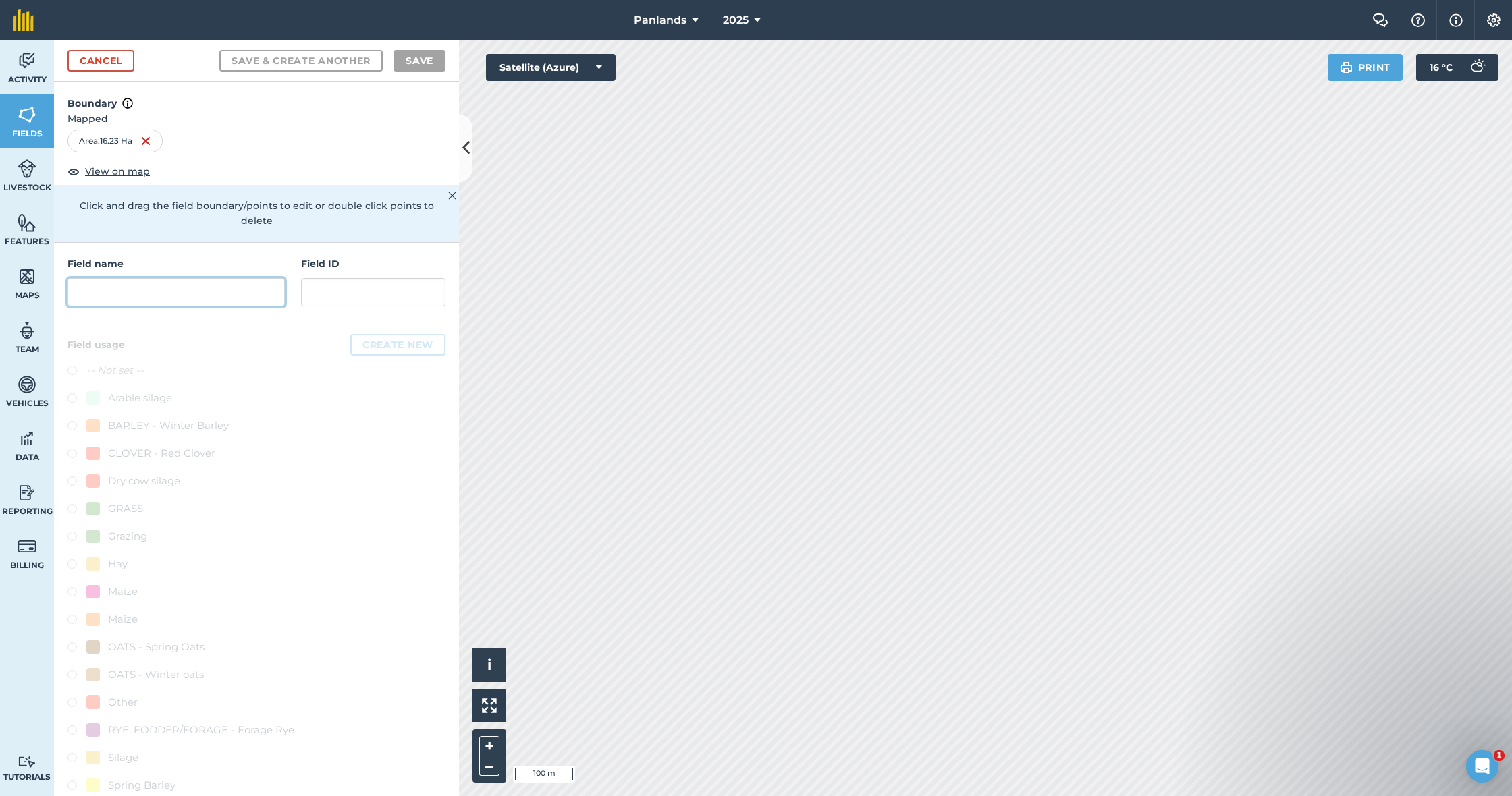
click at [235, 279] on input "text" at bounding box center [176, 292] width 218 height 28
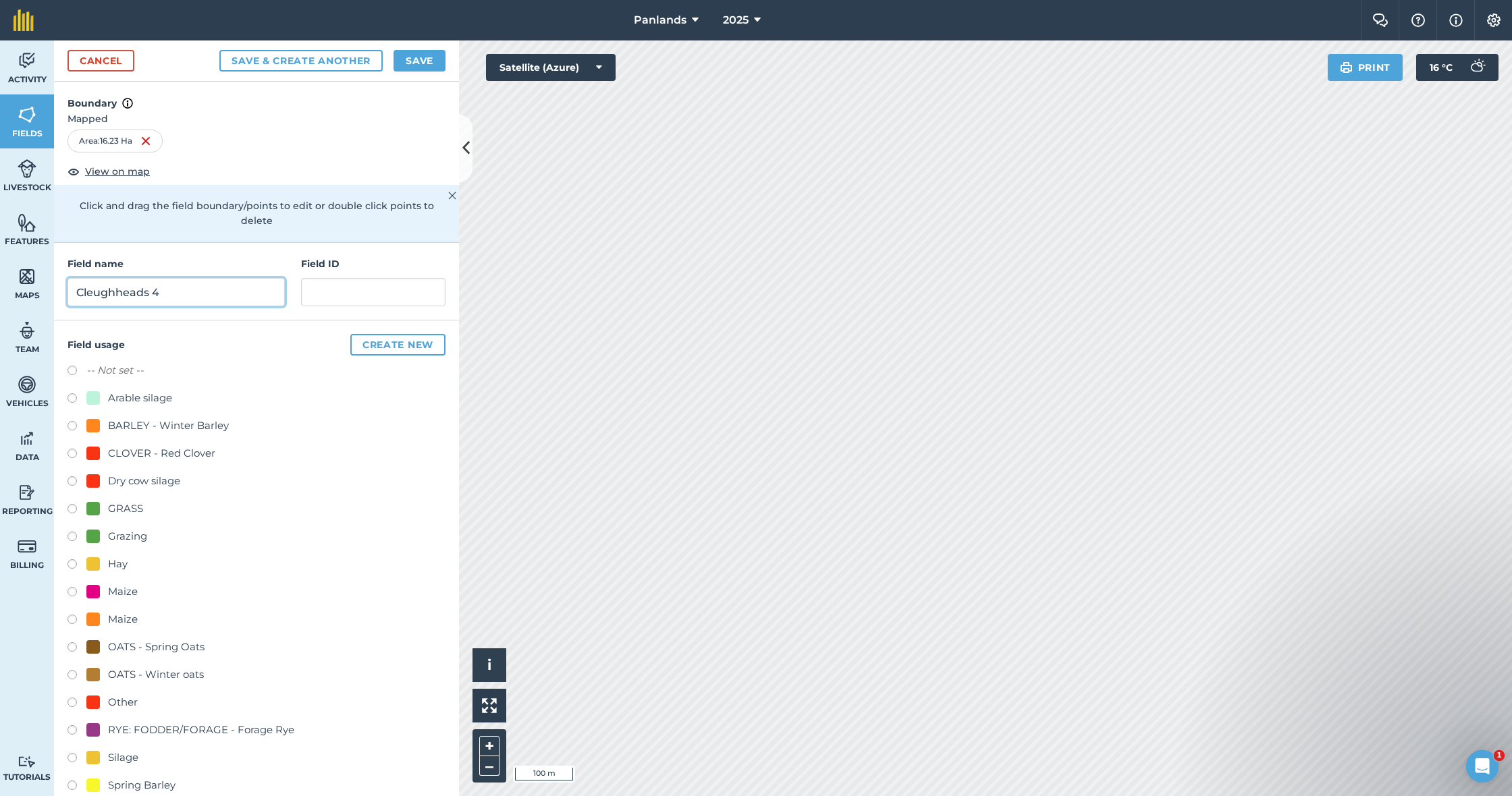
type input "Cleughheads 4"
click at [299, 61] on button "Save & Create Another" at bounding box center [301, 61] width 164 height 22
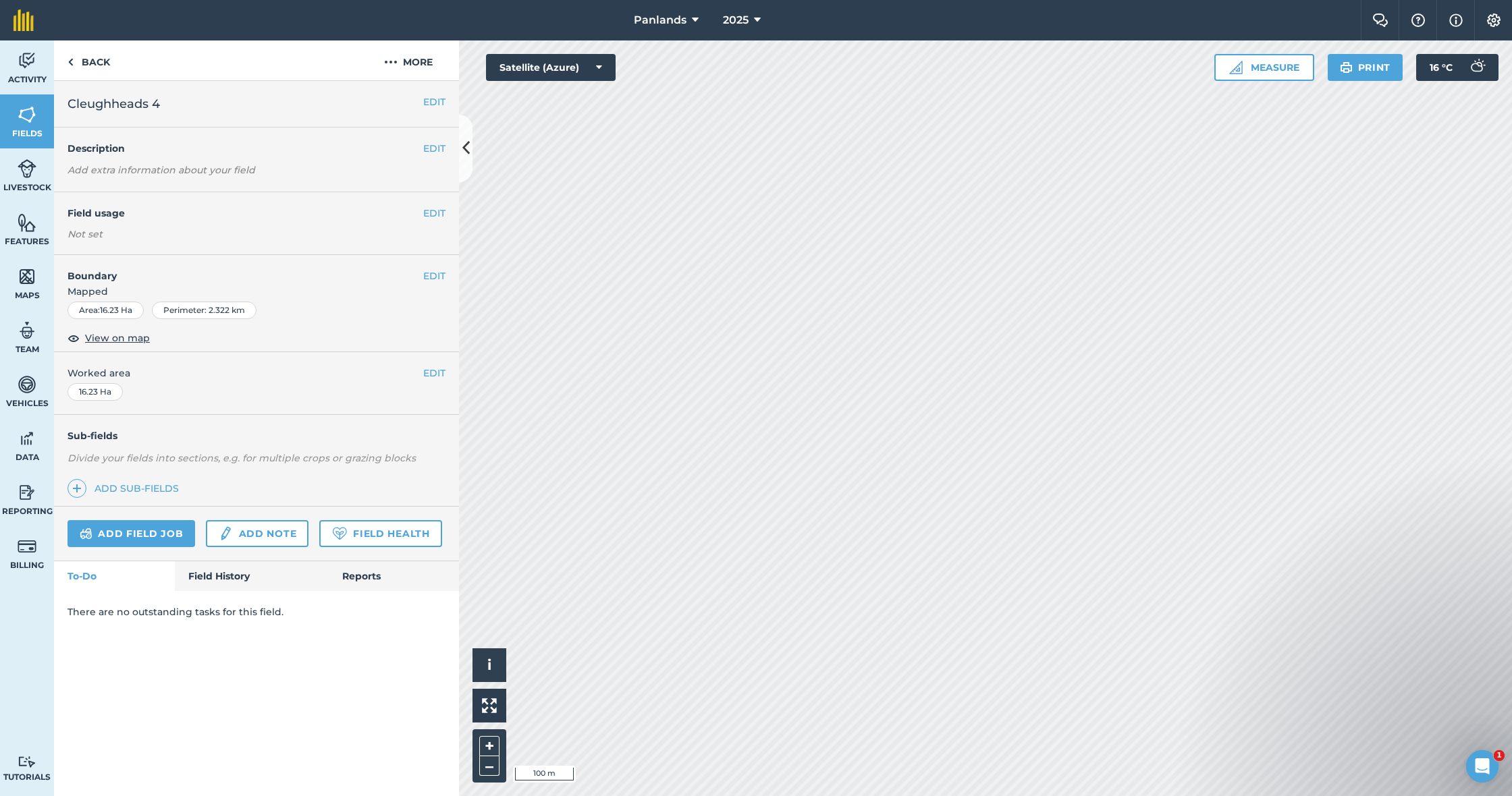
click at [434, 214] on button "EDIT" at bounding box center [434, 214] width 22 height 15
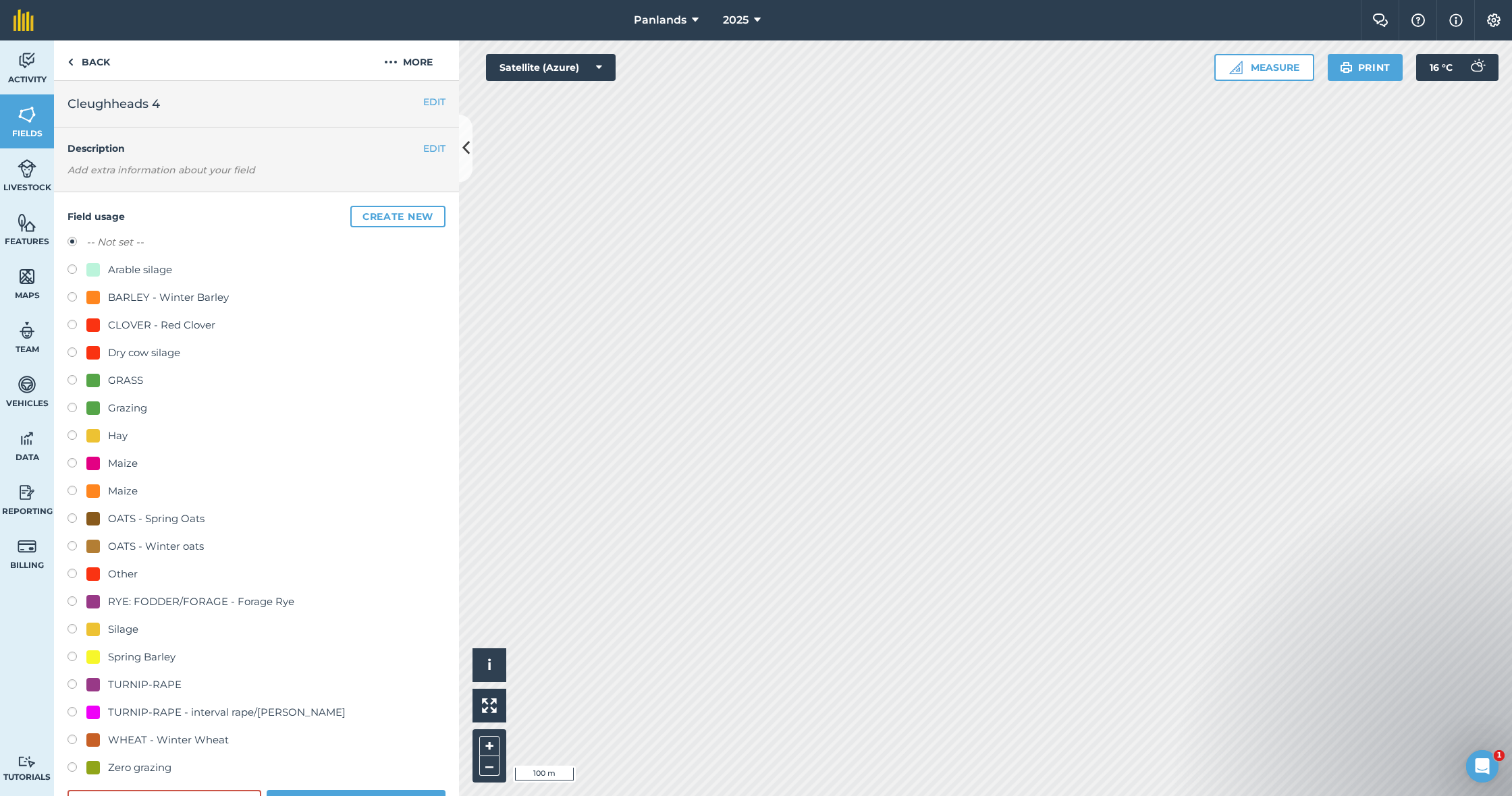
drag, startPoint x: 68, startPoint y: 377, endPoint x: 228, endPoint y: 247, distance: 206.2
click at [68, 377] on label at bounding box center [77, 382] width 19 height 14
radio input "true"
radio input "false"
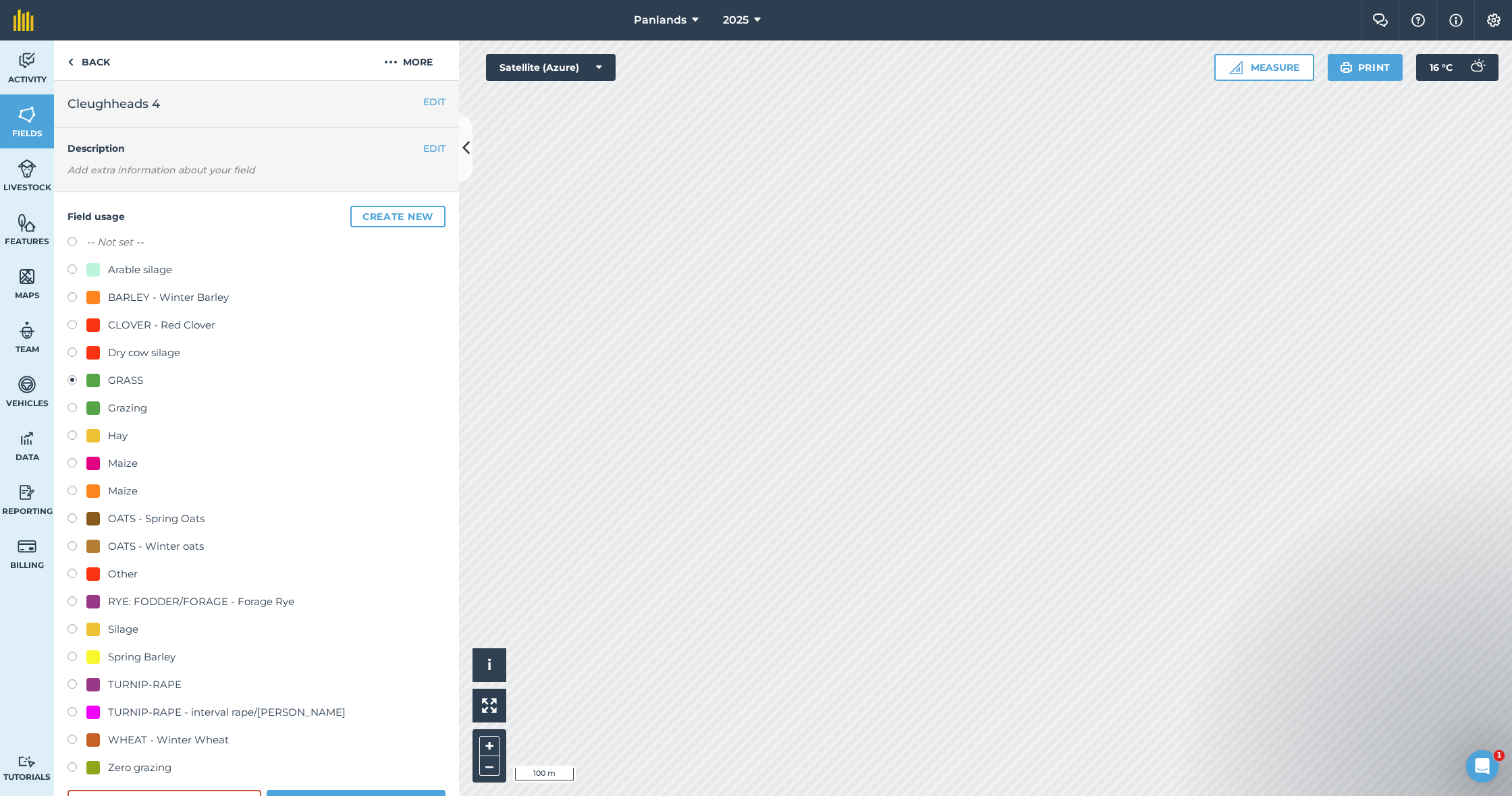
scroll to position [62, 0]
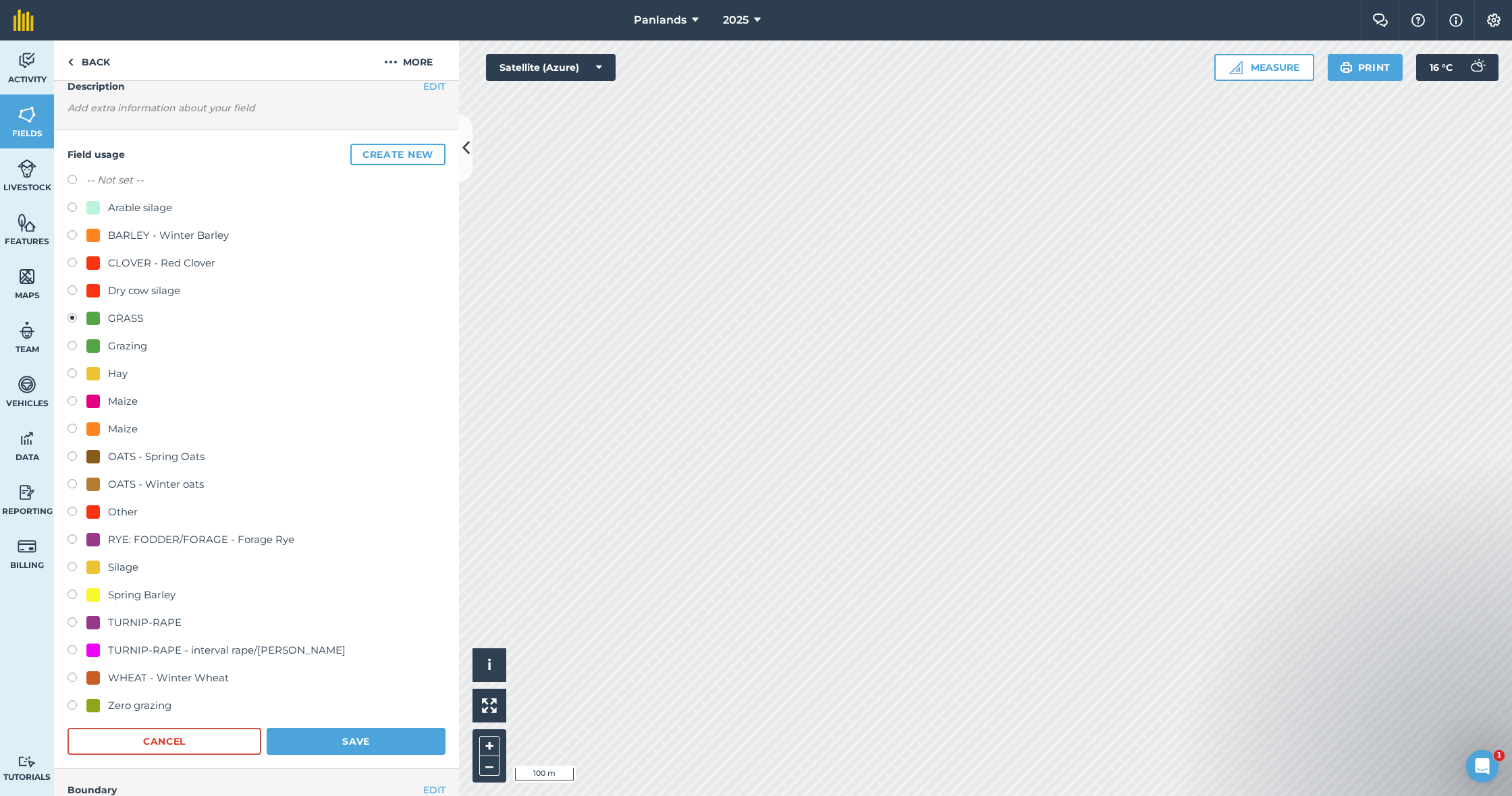
click at [399, 716] on button "Save" at bounding box center [356, 741] width 179 height 27
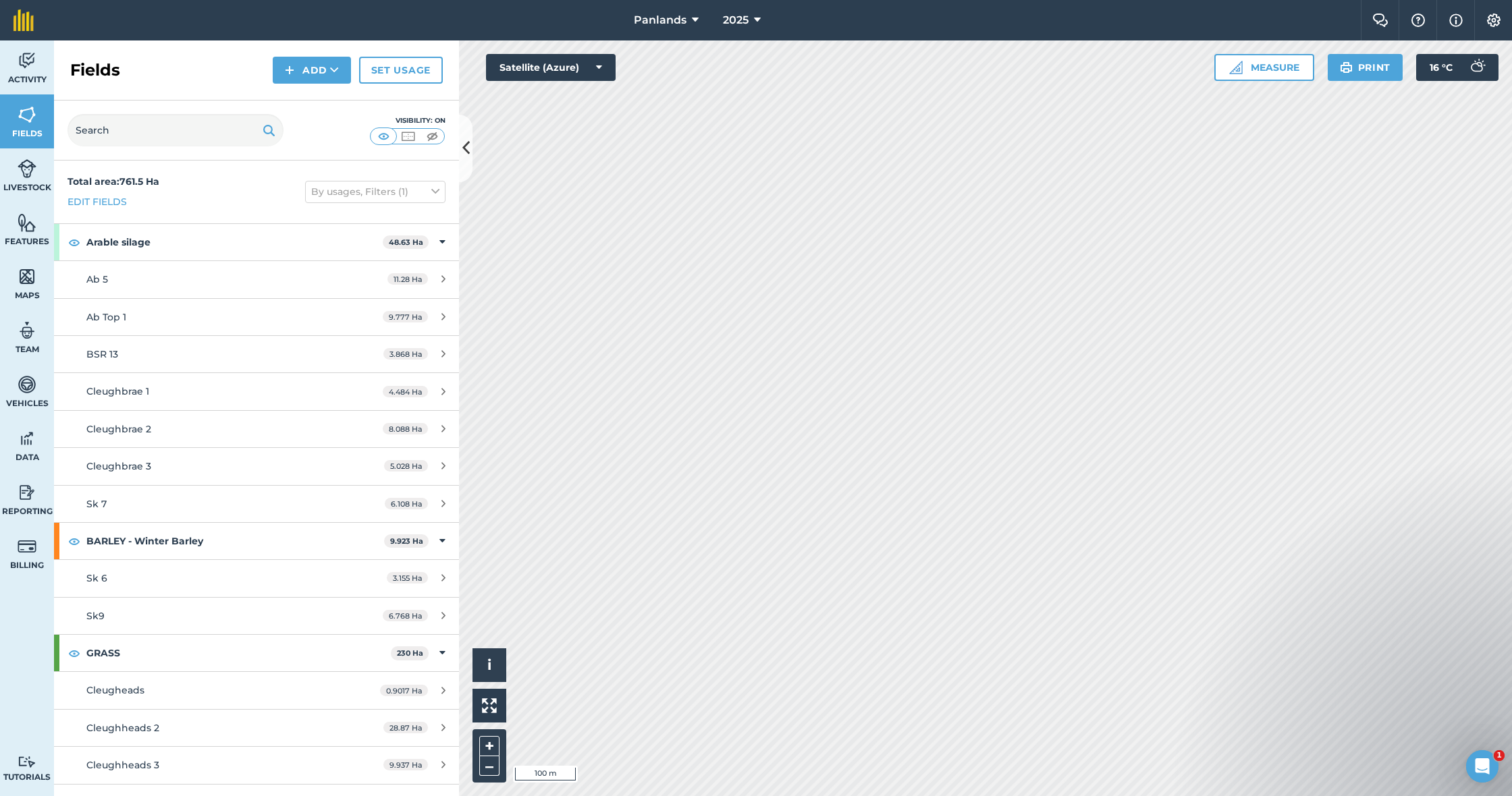
click at [300, 70] on button "Add" at bounding box center [312, 70] width 78 height 27
click at [304, 93] on link "Draw" at bounding box center [312, 101] width 74 height 30
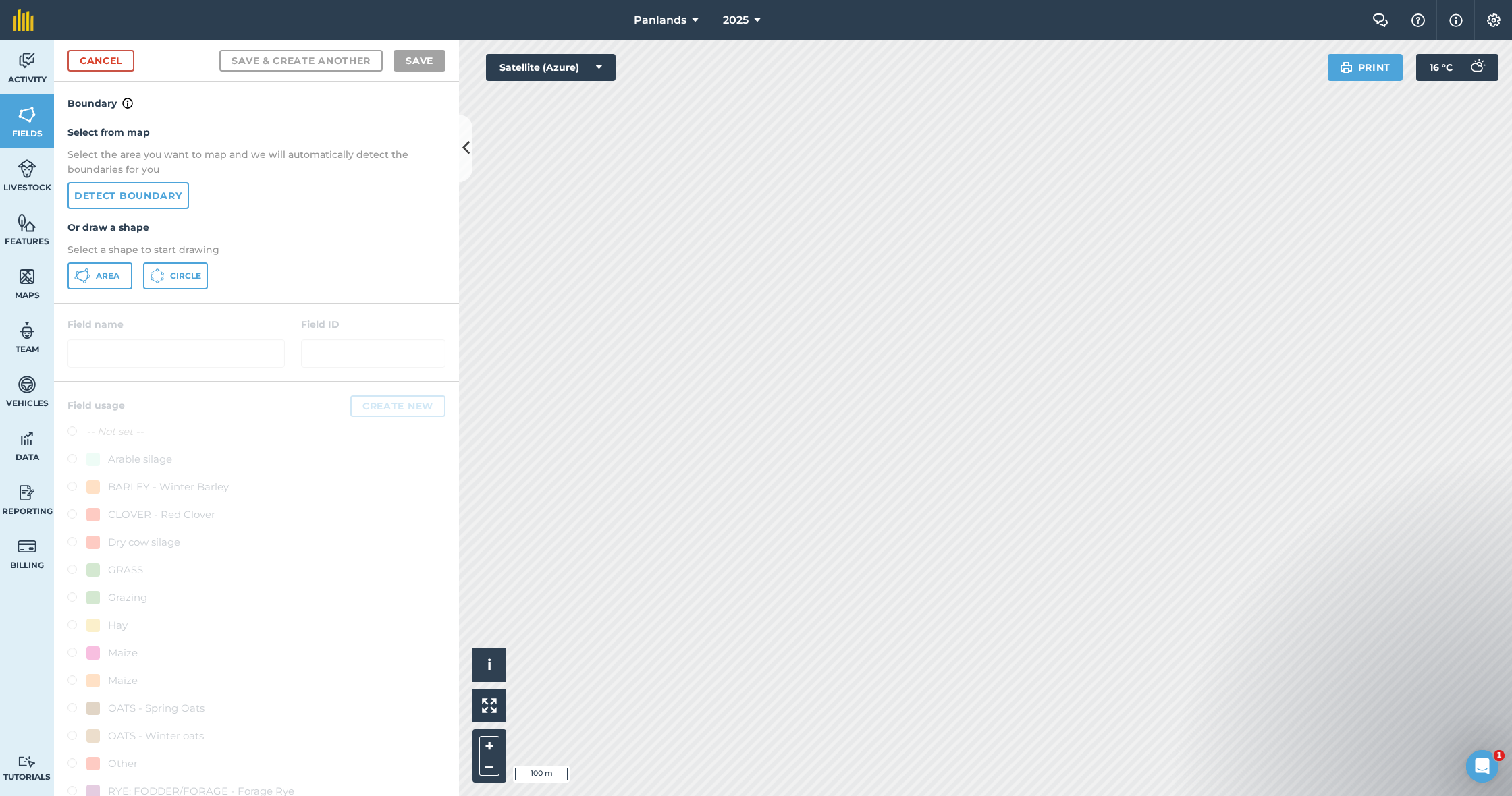
drag, startPoint x: 103, startPoint y: 278, endPoint x: 278, endPoint y: 214, distance: 186.3
click at [103, 278] on span "Area" at bounding box center [107, 276] width 24 height 11
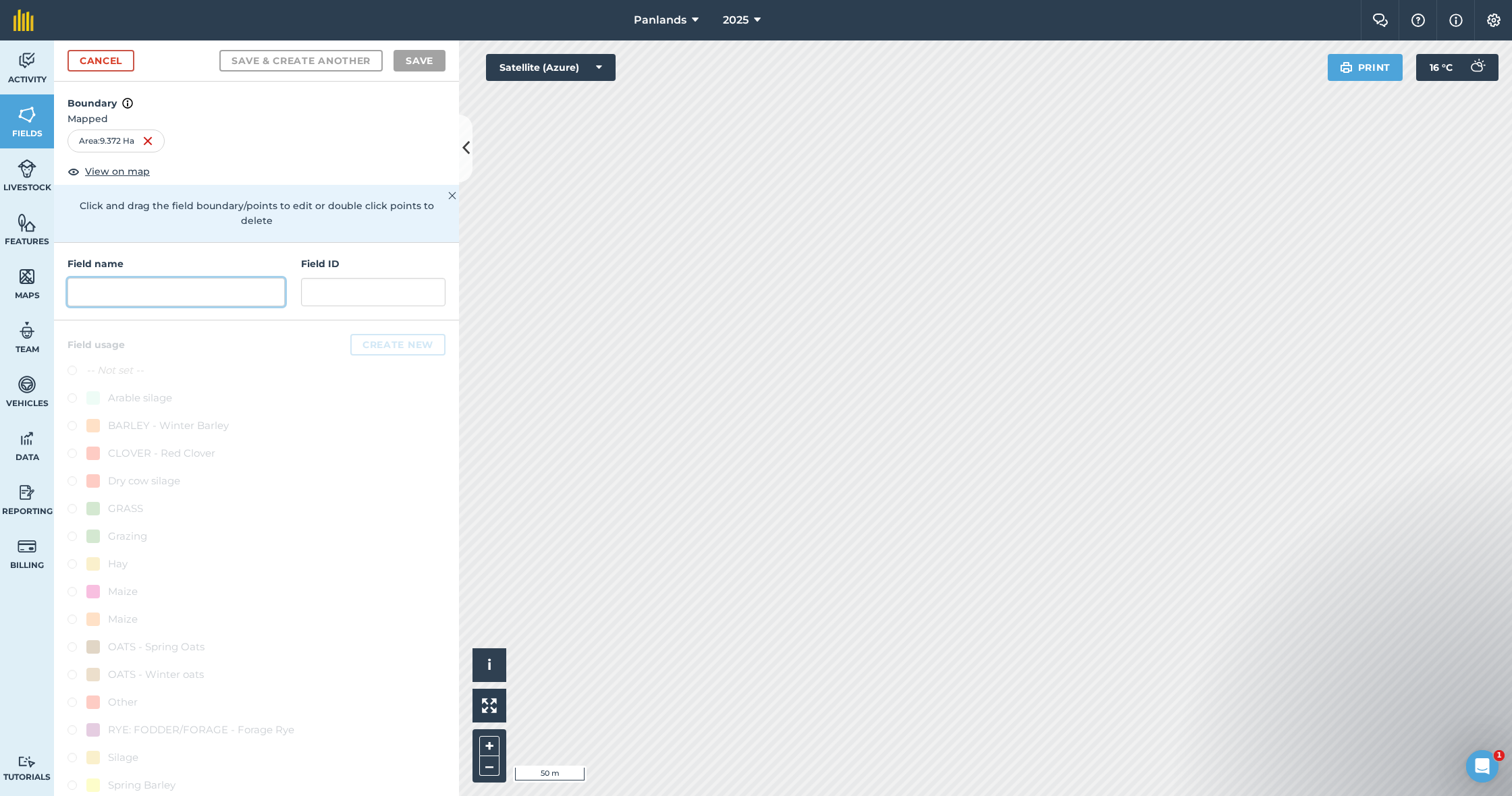
click at [229, 278] on input "text" at bounding box center [176, 292] width 218 height 28
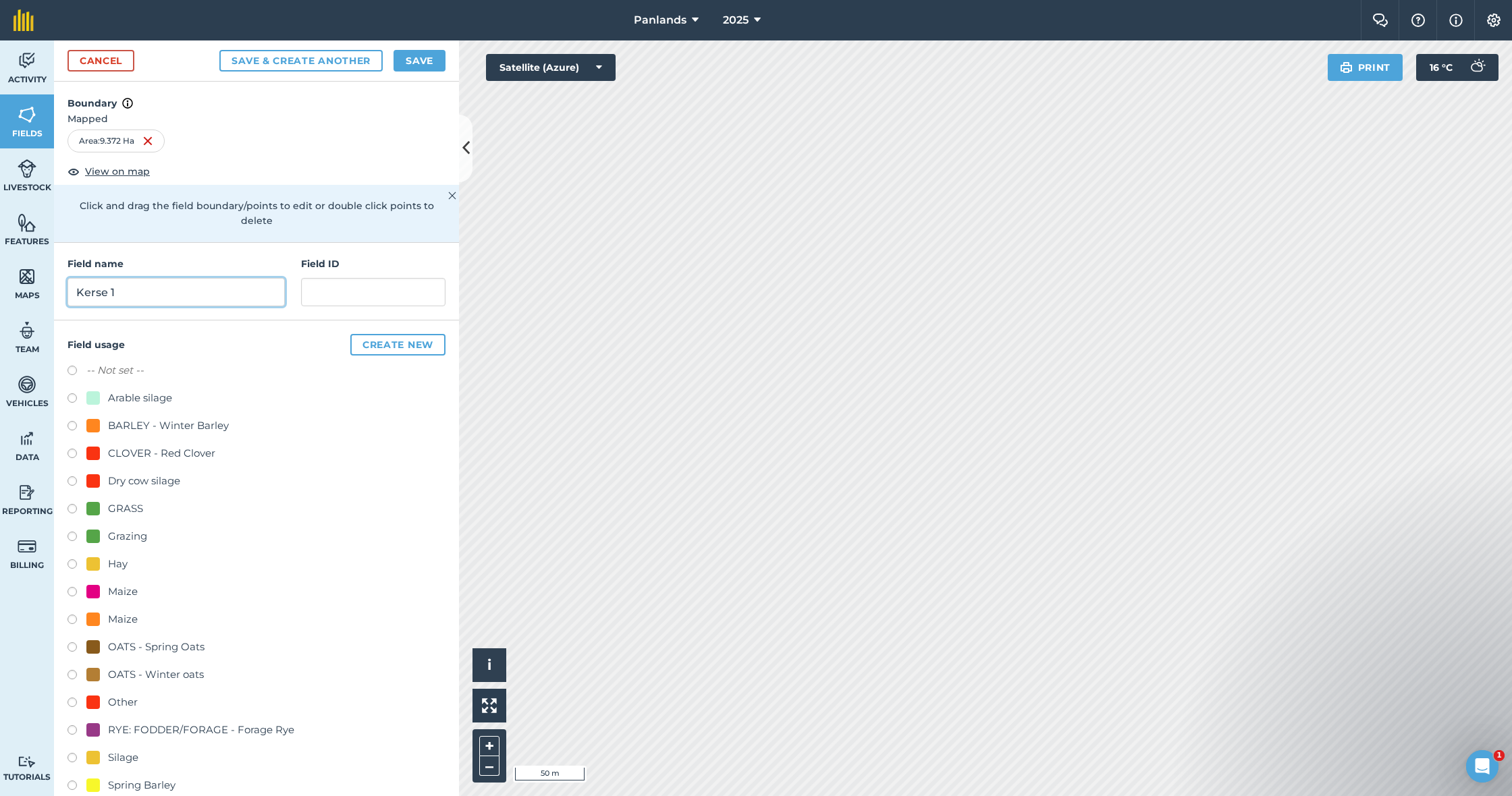
scroll to position [13, 0]
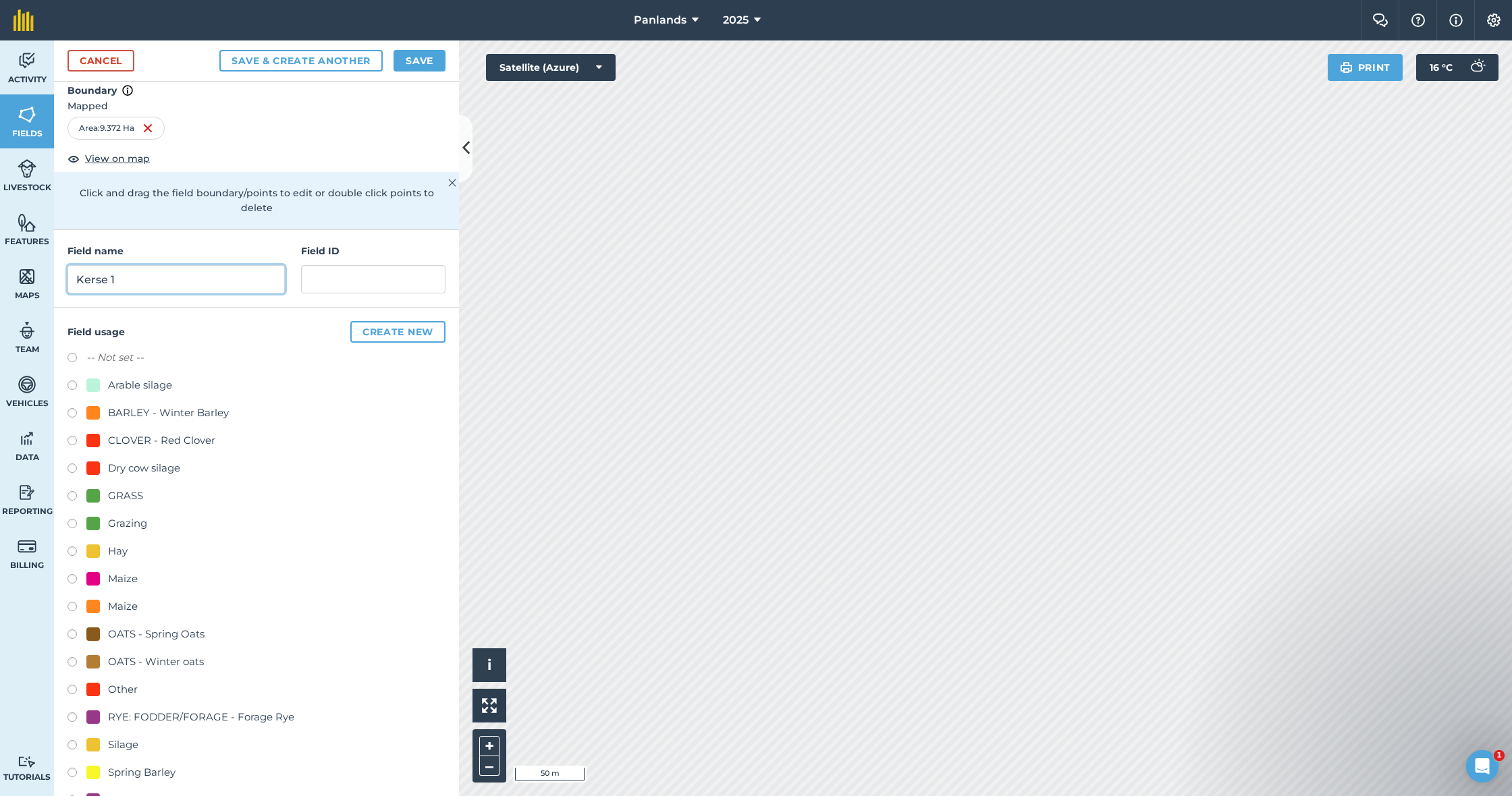
type input "Kerse 1"
click at [77, 491] on label at bounding box center [77, 498] width 19 height 14
radio input "true"
drag, startPoint x: 425, startPoint y: 65, endPoint x: 435, endPoint y: 76, distance: 14.9
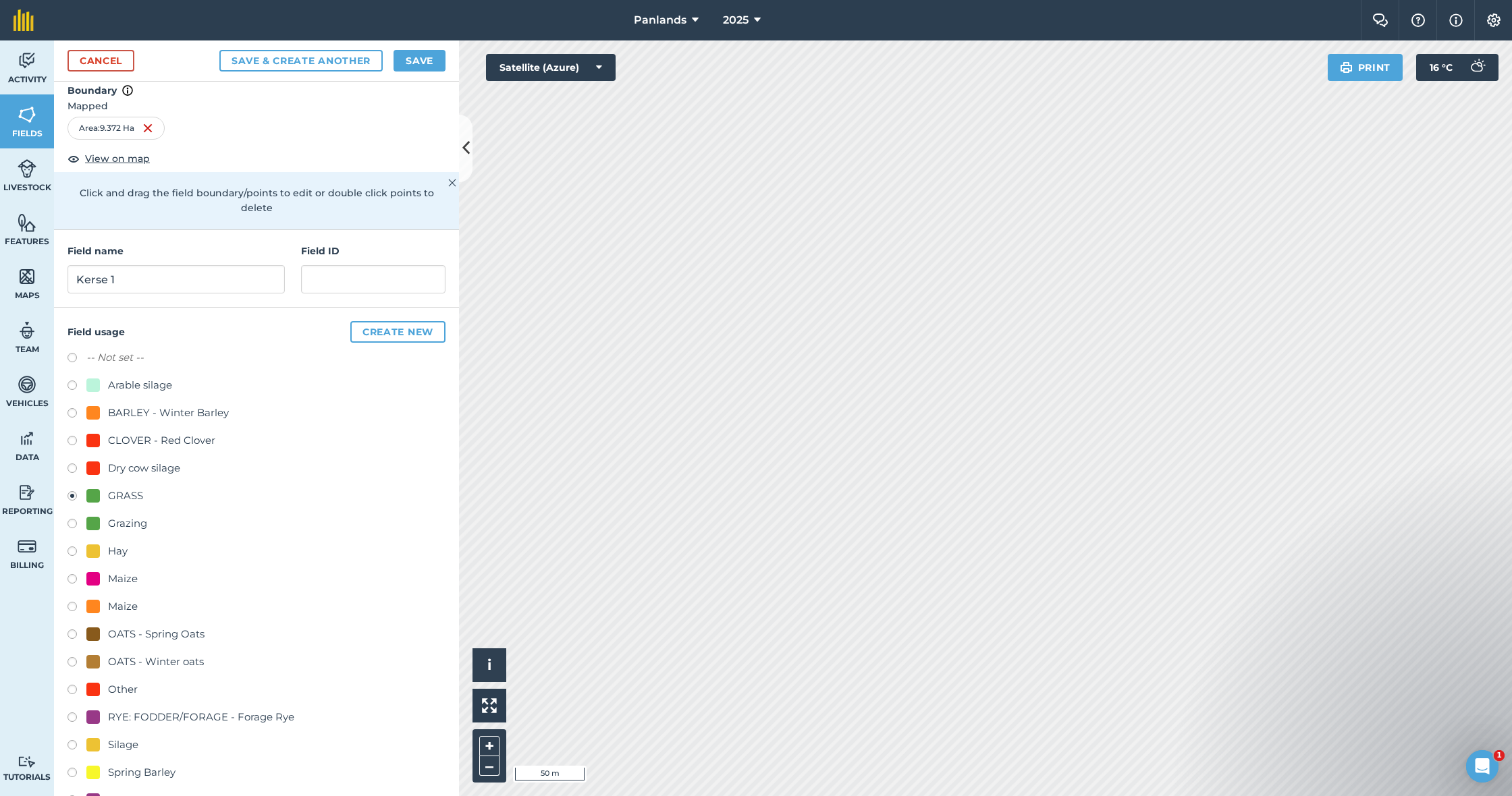
click at [425, 65] on button "Save" at bounding box center [419, 61] width 52 height 22
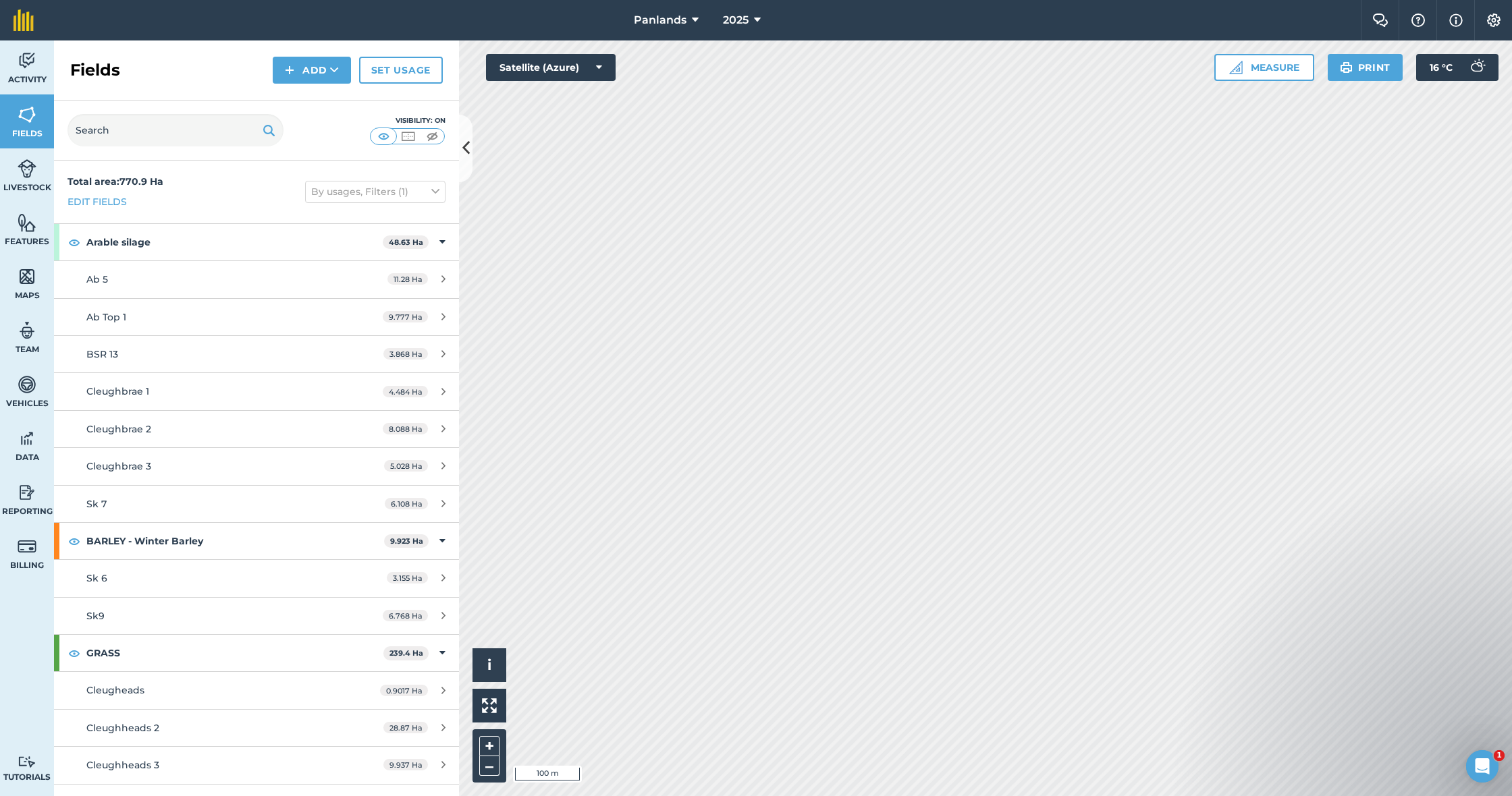
click at [294, 78] on img at bounding box center [289, 70] width 9 height 16
click at [310, 103] on link "Draw" at bounding box center [312, 101] width 74 height 30
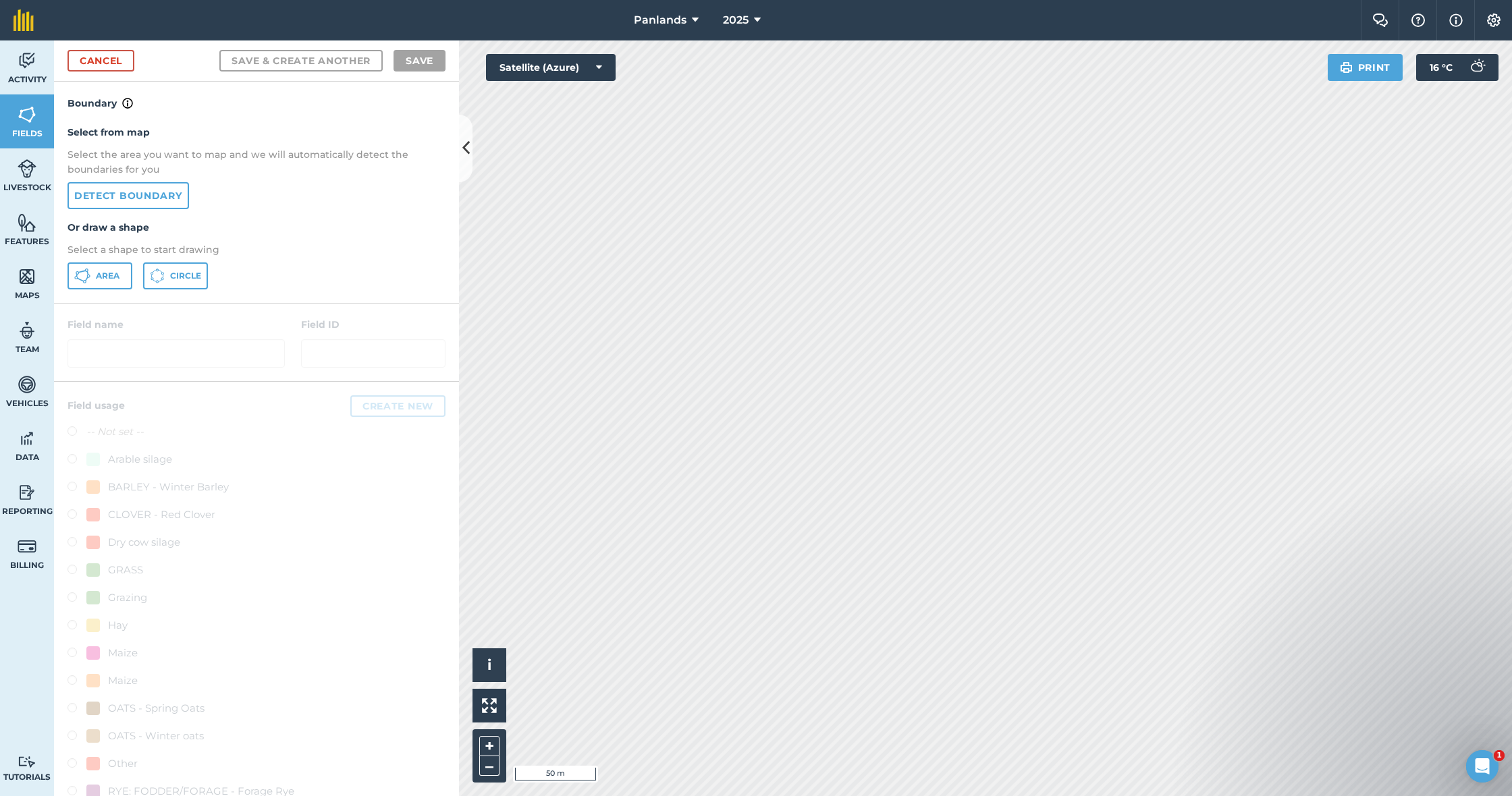
drag, startPoint x: 95, startPoint y: 279, endPoint x: 98, endPoint y: 273, distance: 6.7
click at [95, 278] on button "Area" at bounding box center [100, 276] width 65 height 27
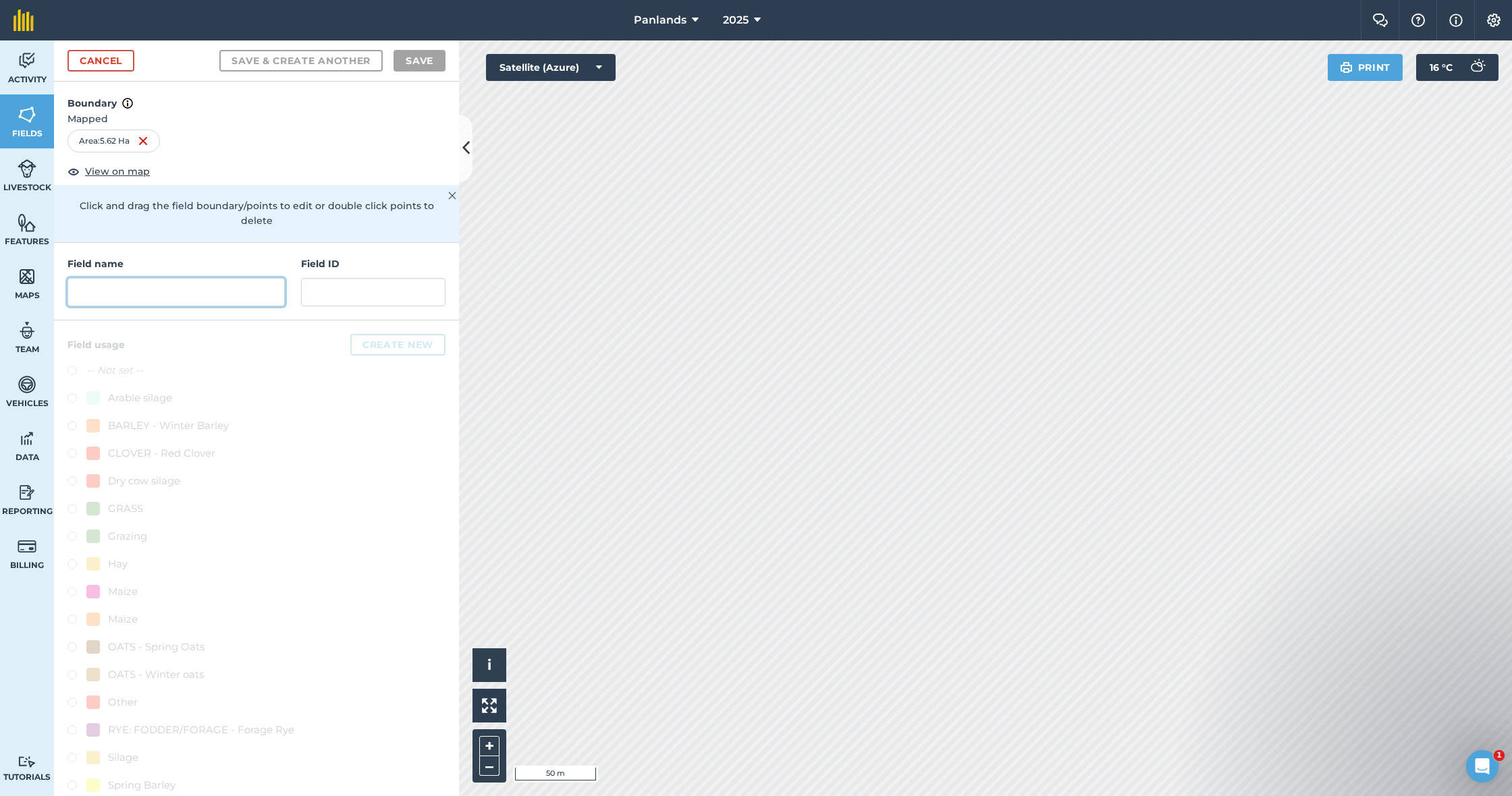
click at [212, 278] on input "text" at bounding box center [176, 292] width 218 height 28
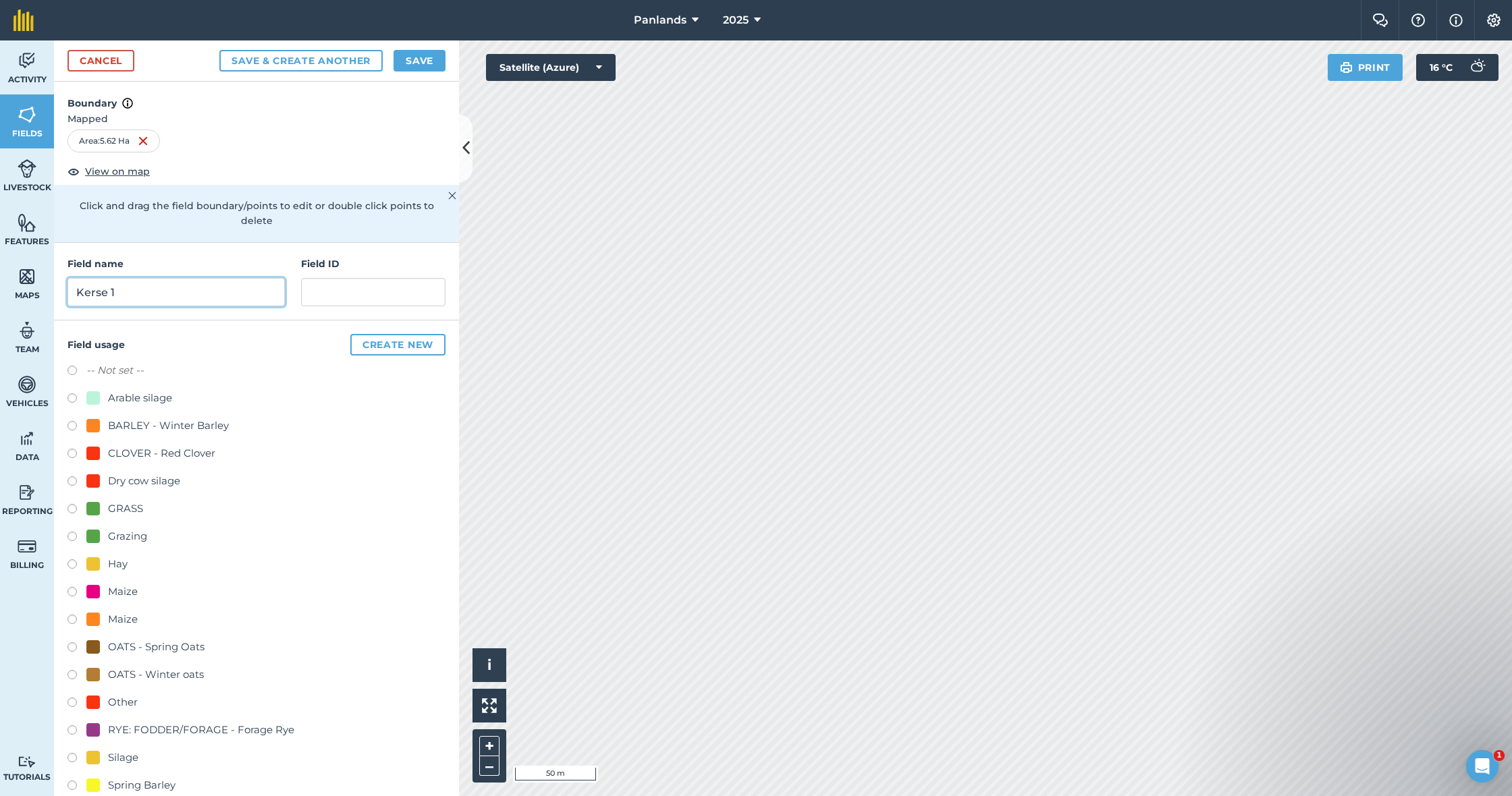
type input "Kerse 1"
click at [428, 61] on button "Save" at bounding box center [419, 61] width 52 height 22
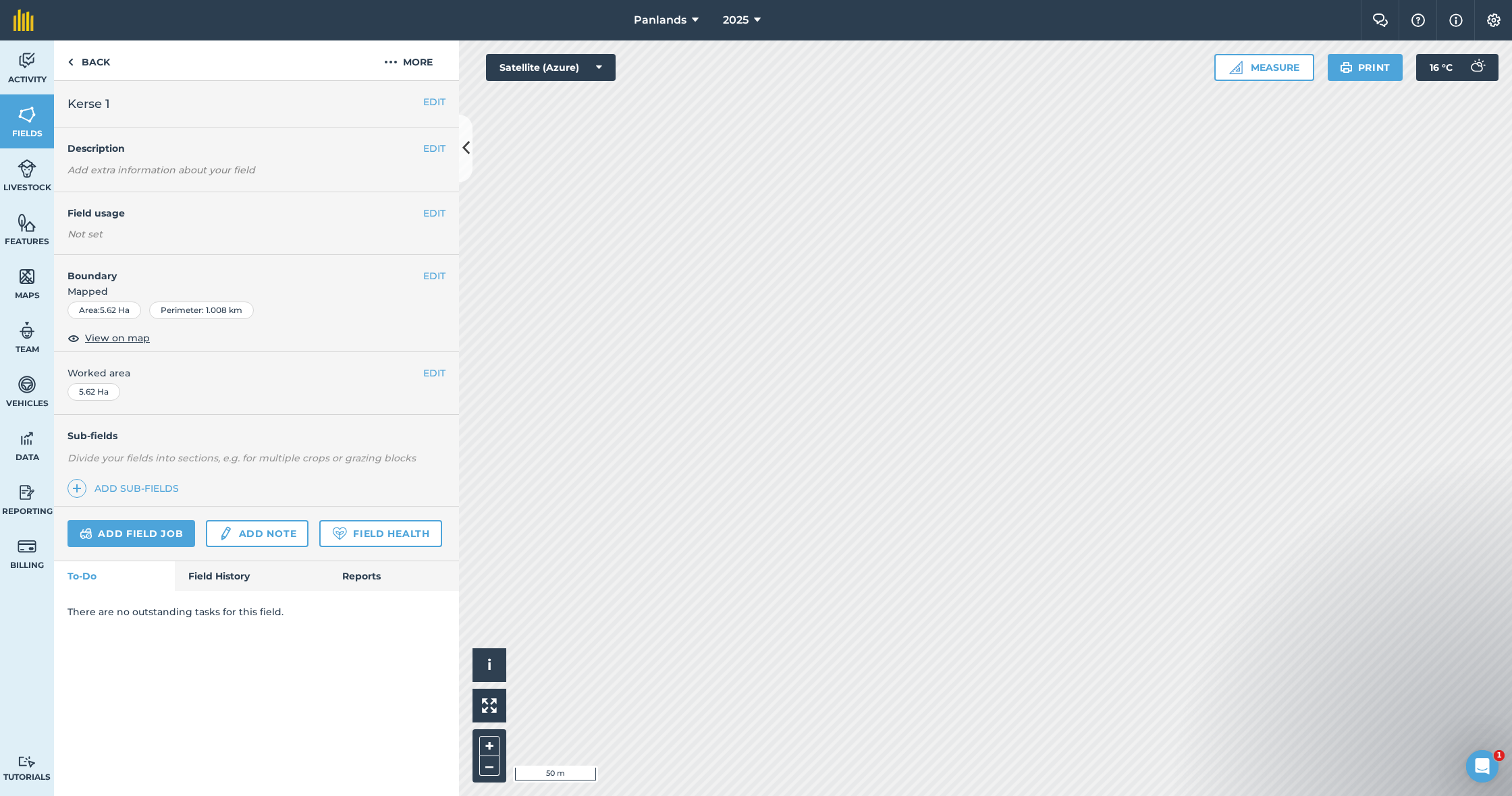
click at [428, 208] on button "EDIT" at bounding box center [434, 214] width 22 height 15
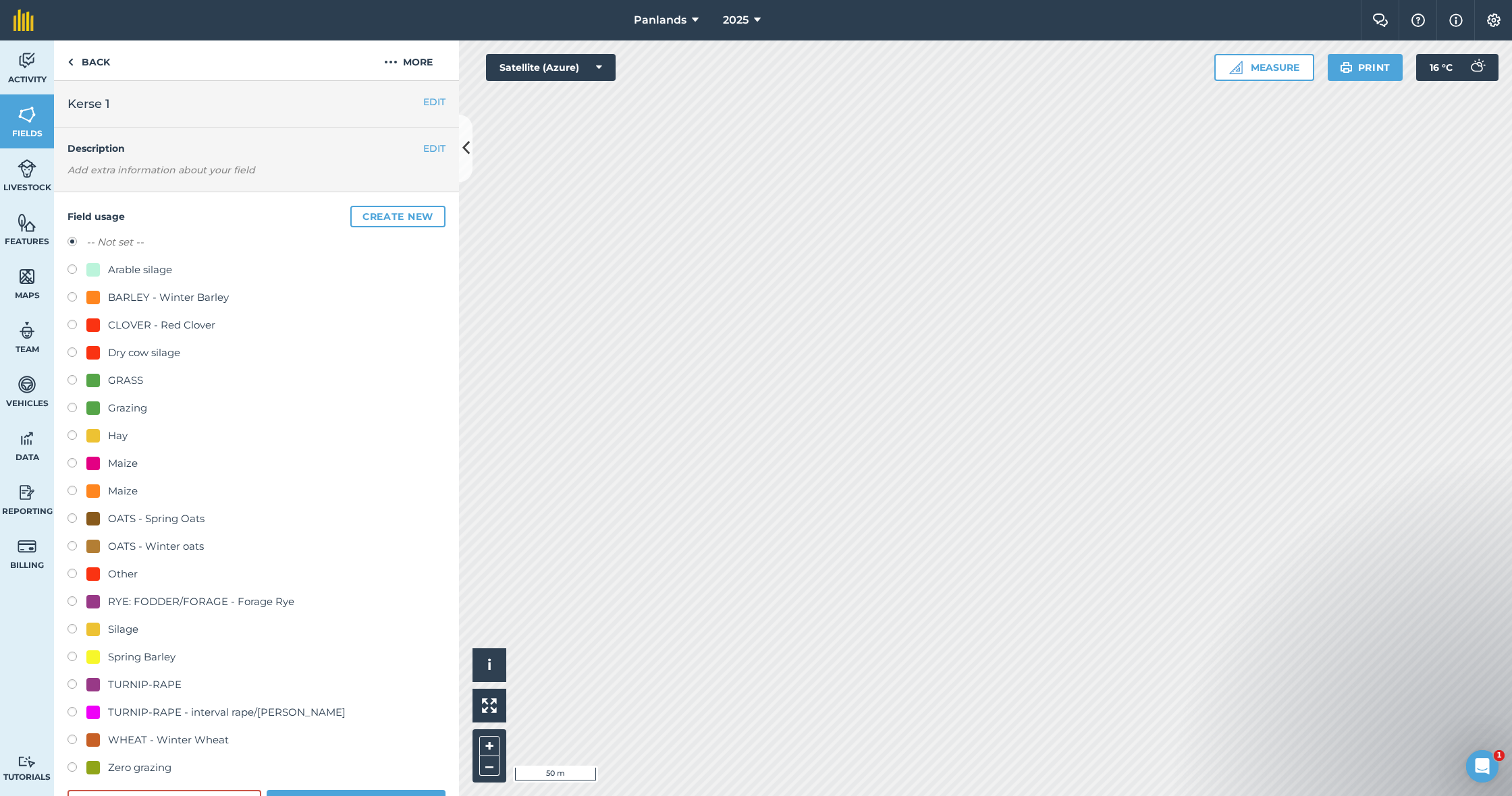
click at [67, 380] on div "Field usage Create new -- Not set -- Arable silage BARLEY - Winter Barley CLOVE…" at bounding box center [256, 512] width 405 height 639
click at [68, 378] on label at bounding box center [77, 382] width 19 height 14
radio input "true"
radio input "false"
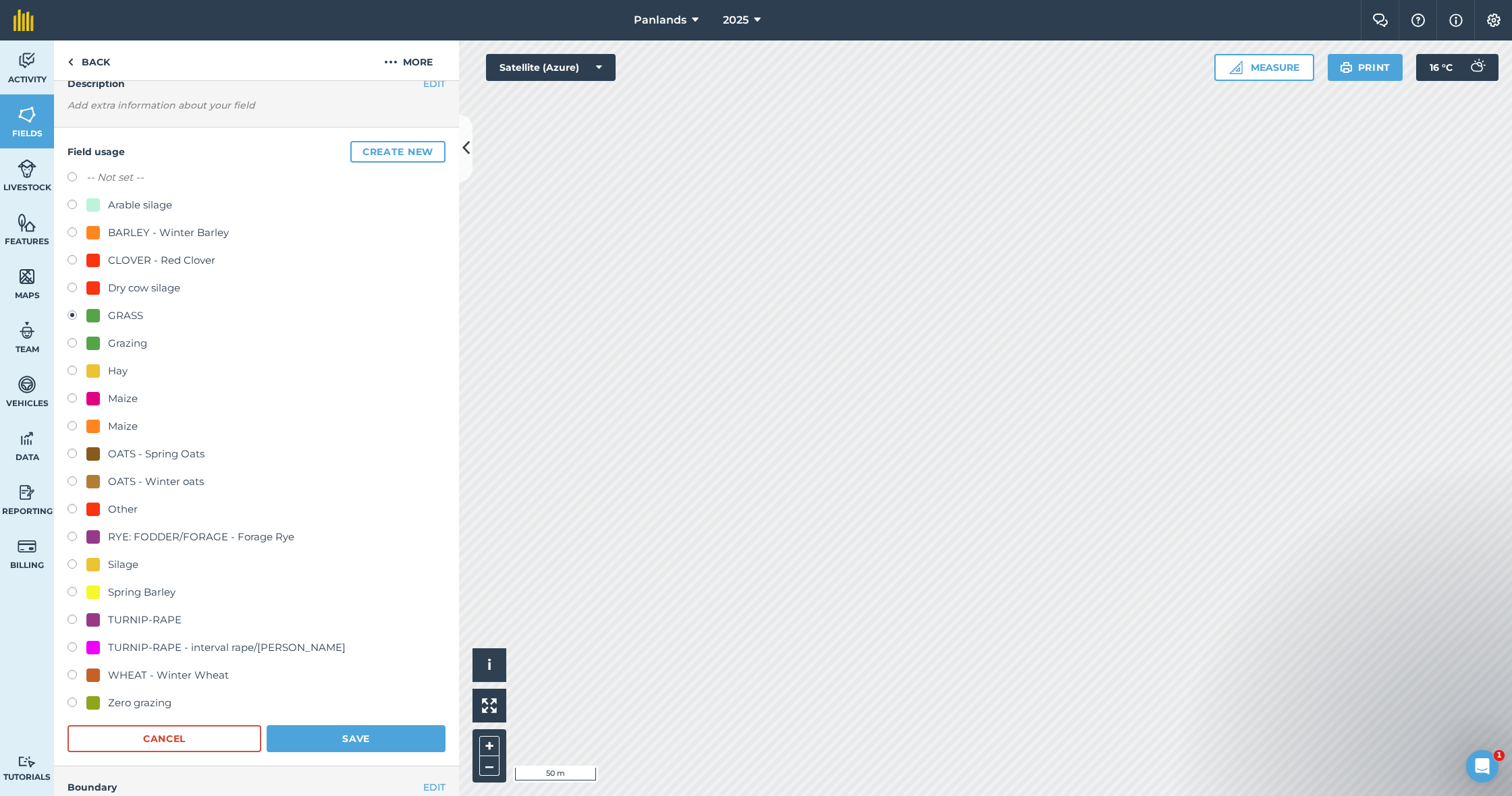
scroll to position [67, 0]
drag, startPoint x: 395, startPoint y: 727, endPoint x: 437, endPoint y: 660, distance: 79.1
click at [395, 716] on button "Save" at bounding box center [356, 737] width 179 height 27
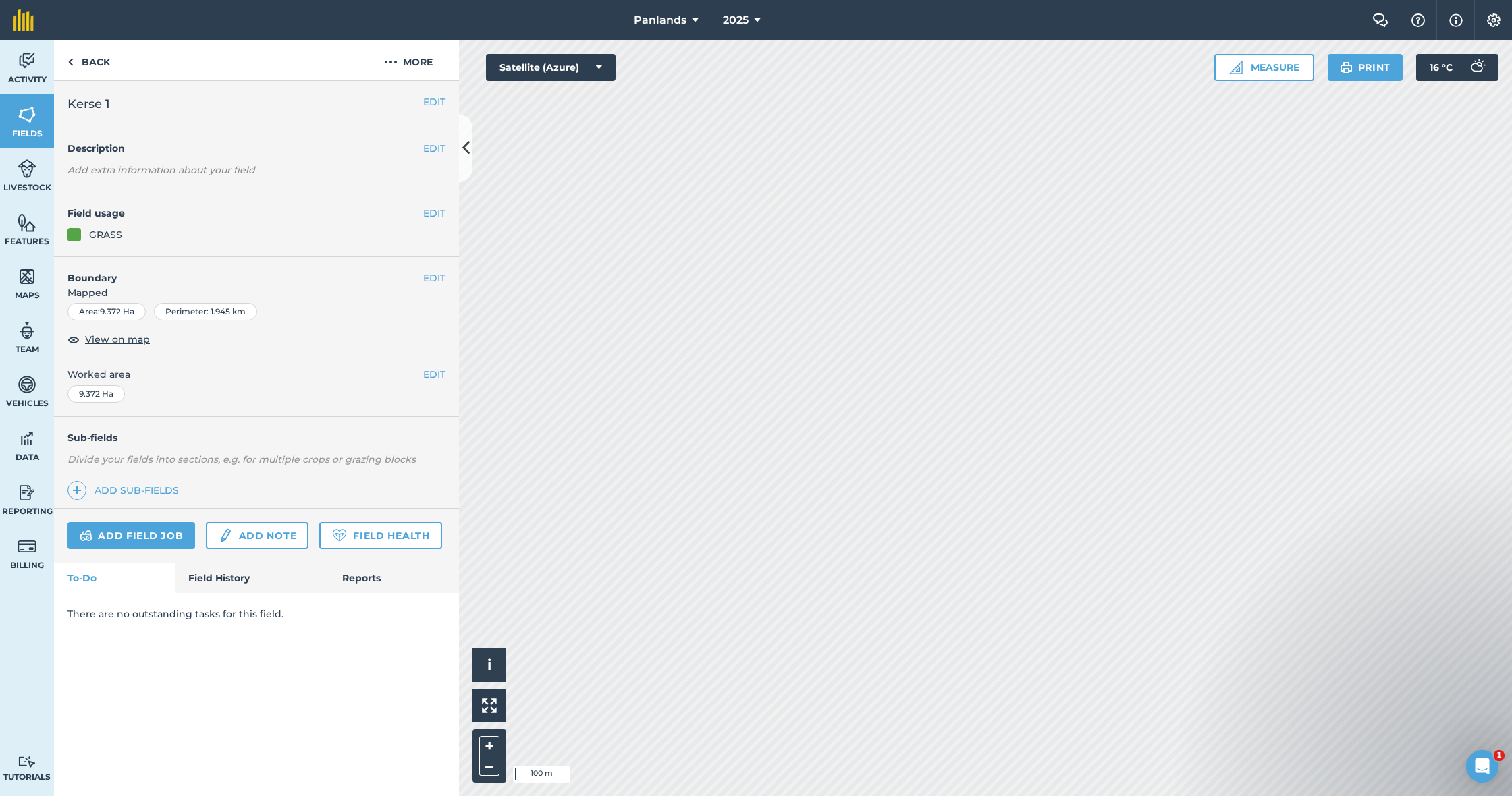
click at [433, 101] on button "EDIT" at bounding box center [434, 102] width 22 height 15
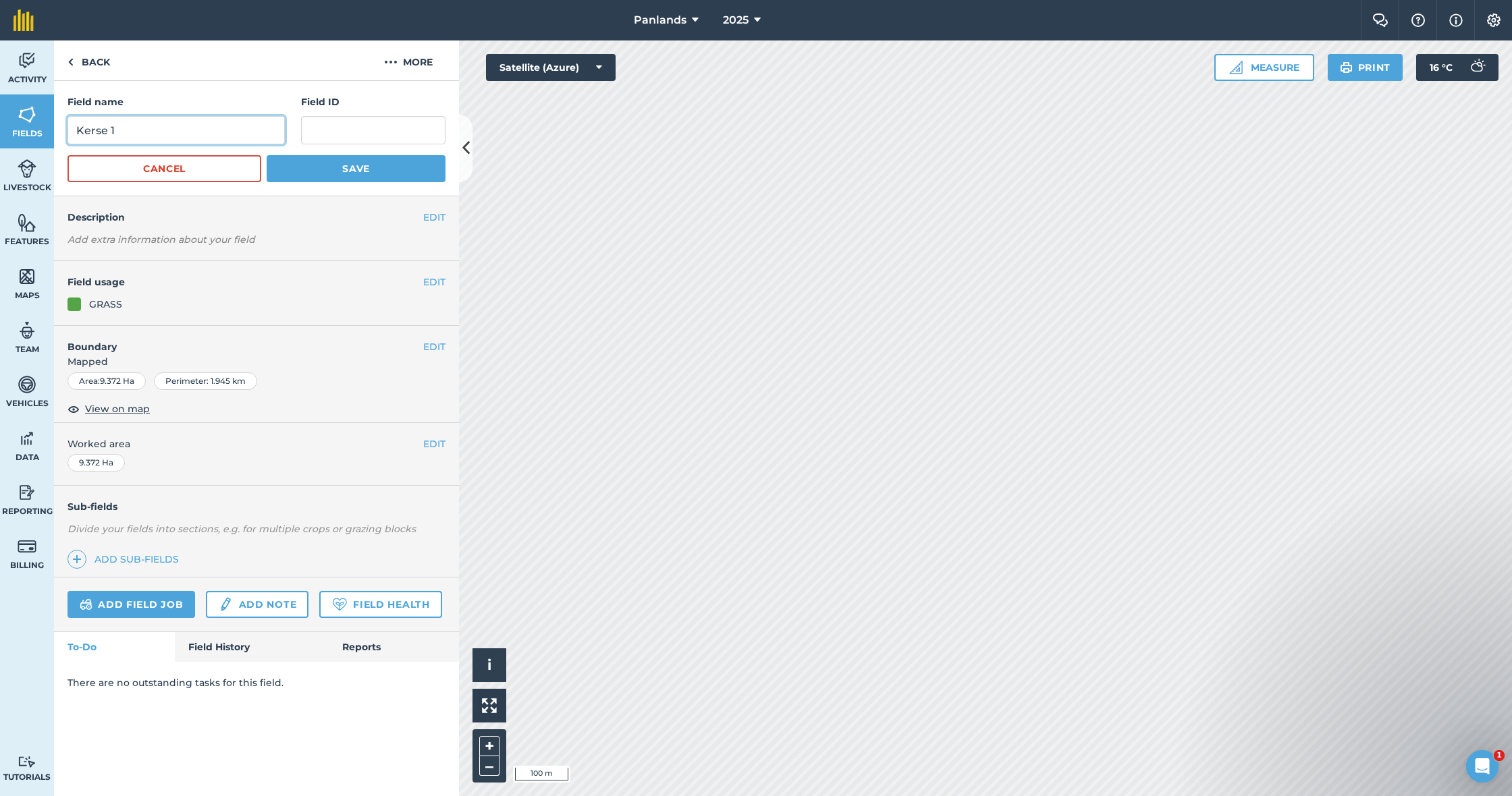
click at [118, 129] on input "Kerse 1" at bounding box center [176, 130] width 218 height 28
type input "Kerse 4"
click at [383, 166] on button "Save" at bounding box center [356, 169] width 179 height 27
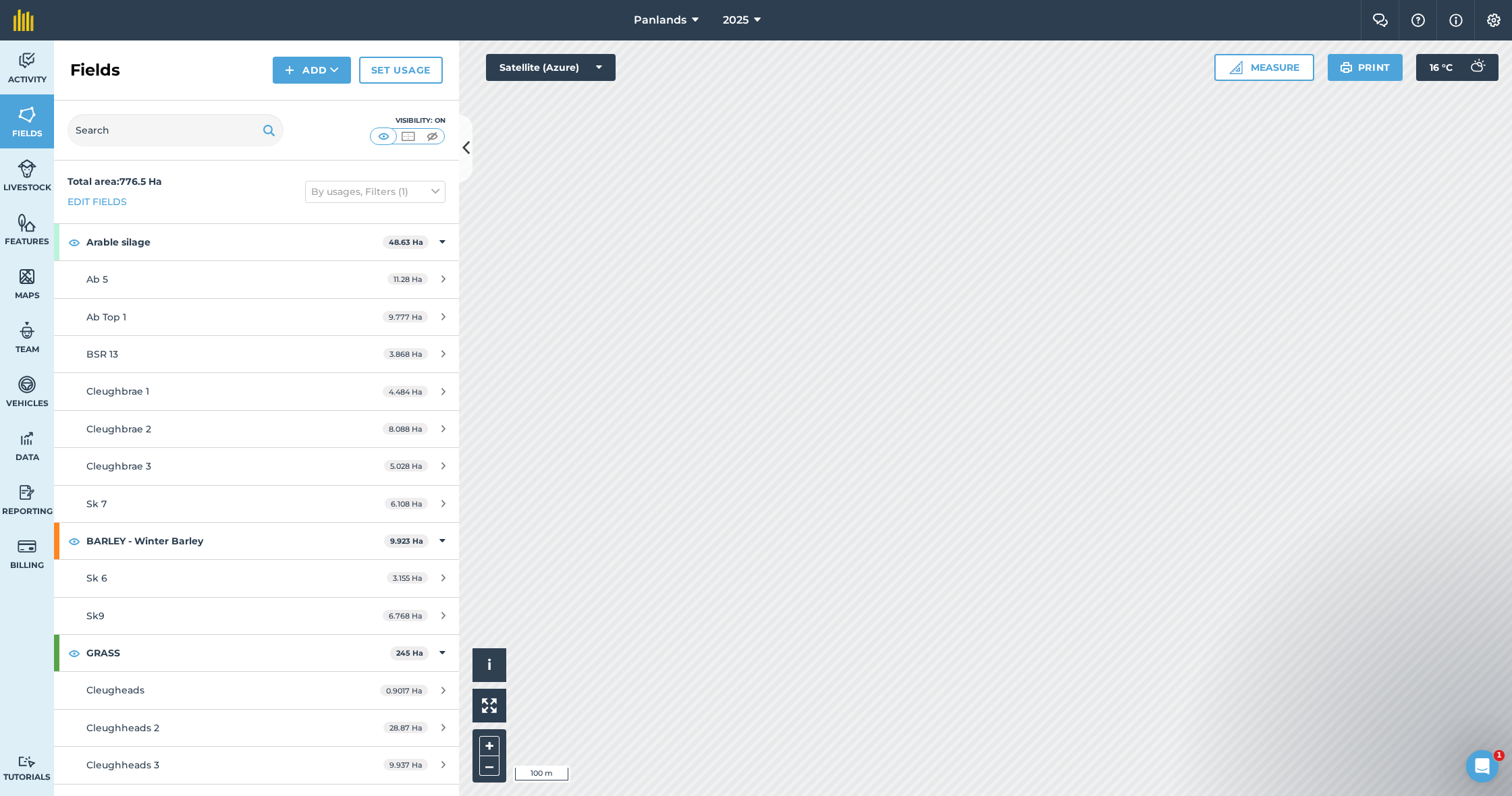
click at [285, 65] on button "Add" at bounding box center [312, 70] width 78 height 27
click at [300, 94] on link "Draw" at bounding box center [312, 101] width 74 height 30
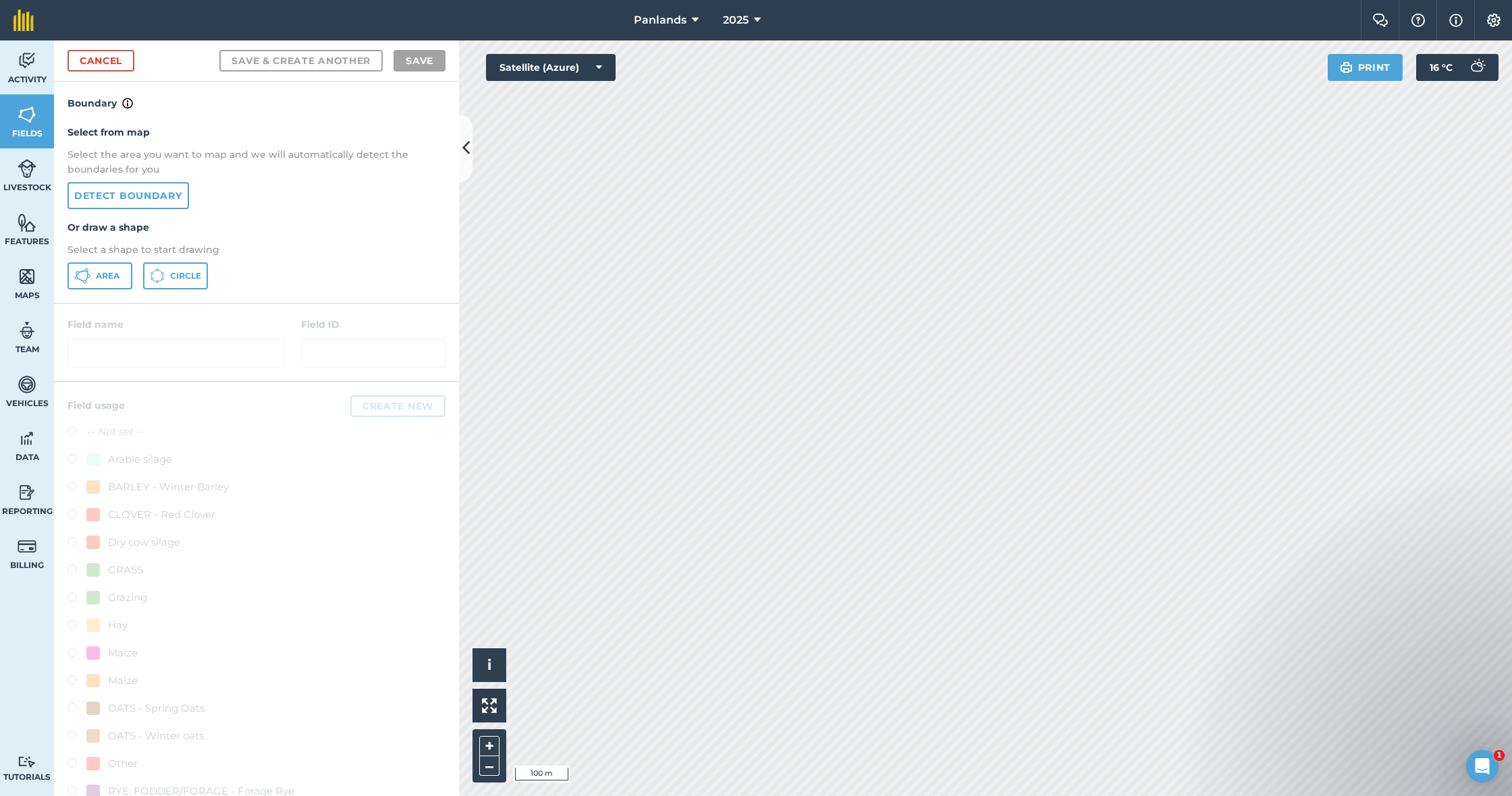
click at [95, 280] on button "Area" at bounding box center [100, 276] width 65 height 27
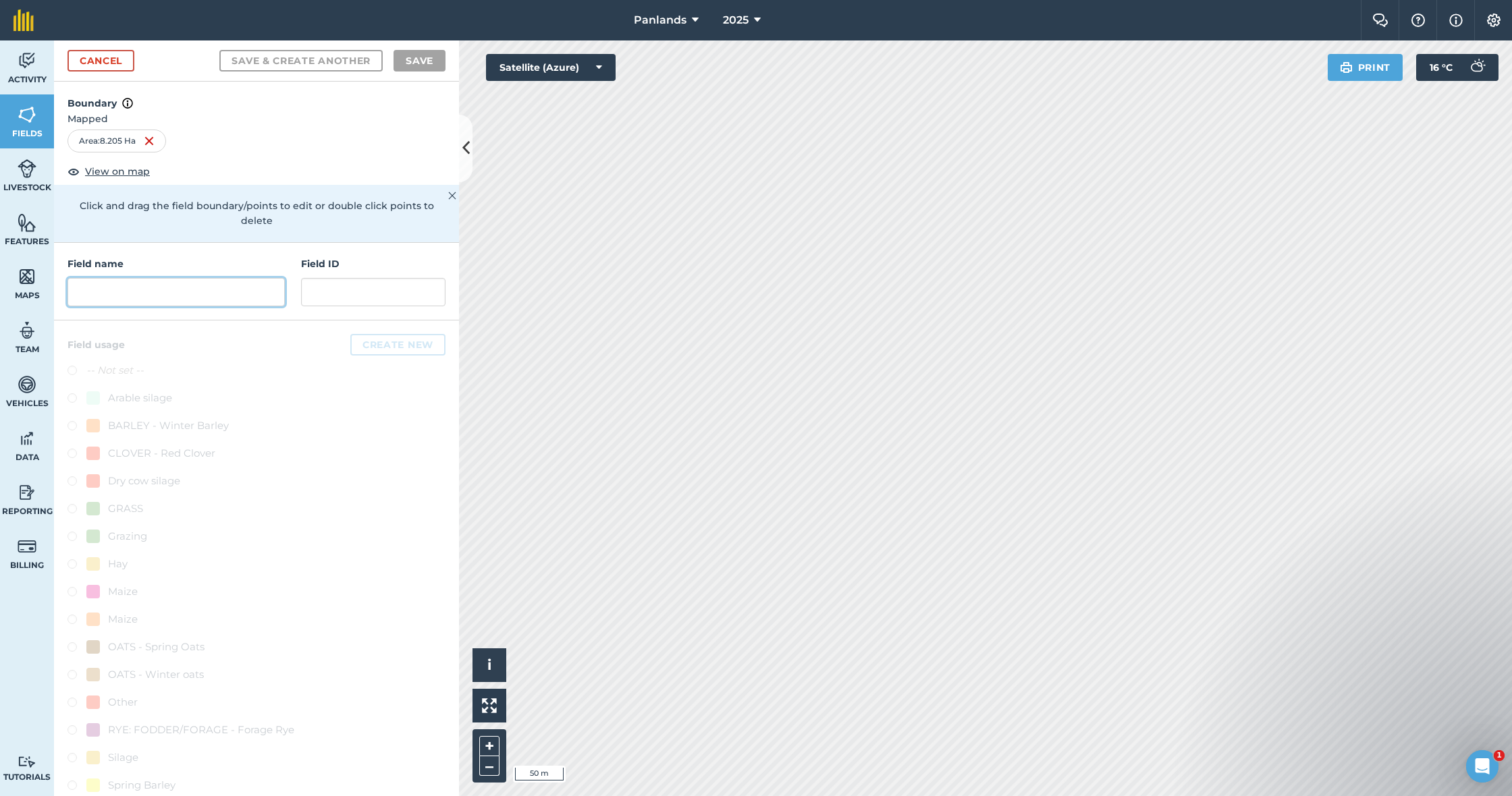
click at [189, 278] on input "text" at bounding box center [176, 292] width 218 height 28
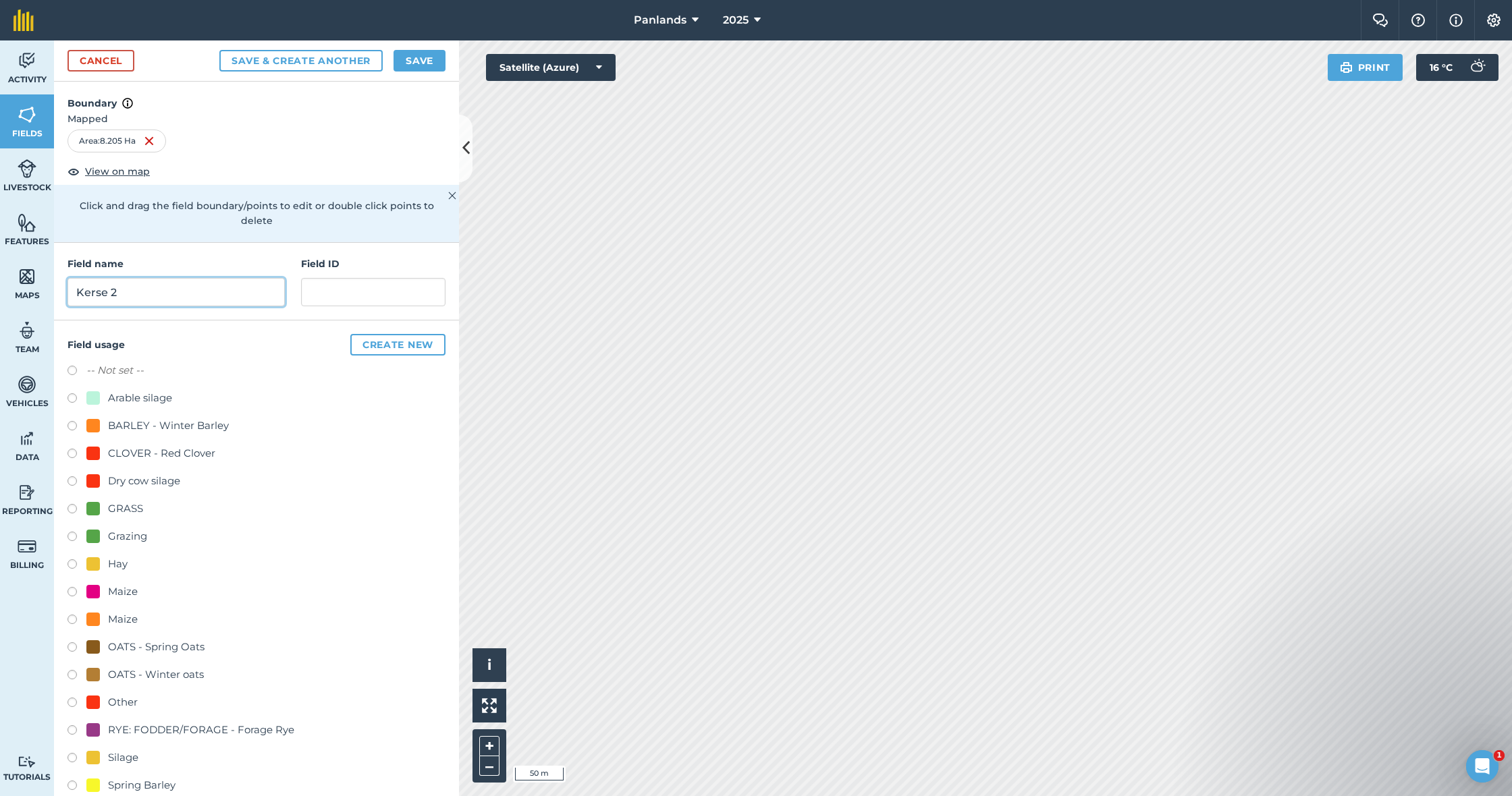
type input "Kerse 2"
click at [72, 504] on label at bounding box center [77, 511] width 19 height 14
radio input "true"
click at [398, 64] on button "Save" at bounding box center [419, 61] width 52 height 22
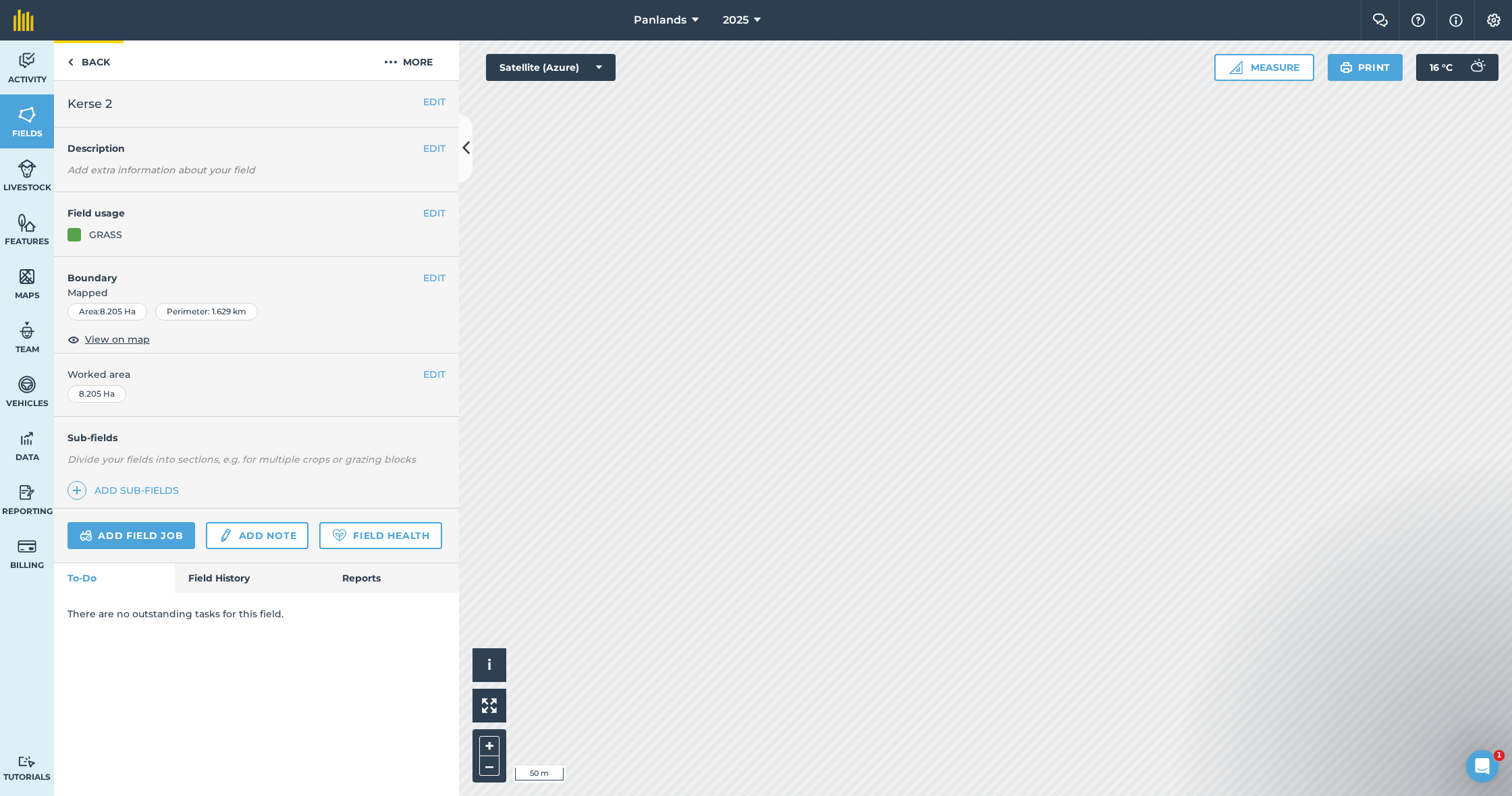
click at [95, 60] on link "Back" at bounding box center [89, 60] width 70 height 40
click at [102, 61] on link "Back" at bounding box center [89, 60] width 70 height 40
